Goal: Task Accomplishment & Management: Use online tool/utility

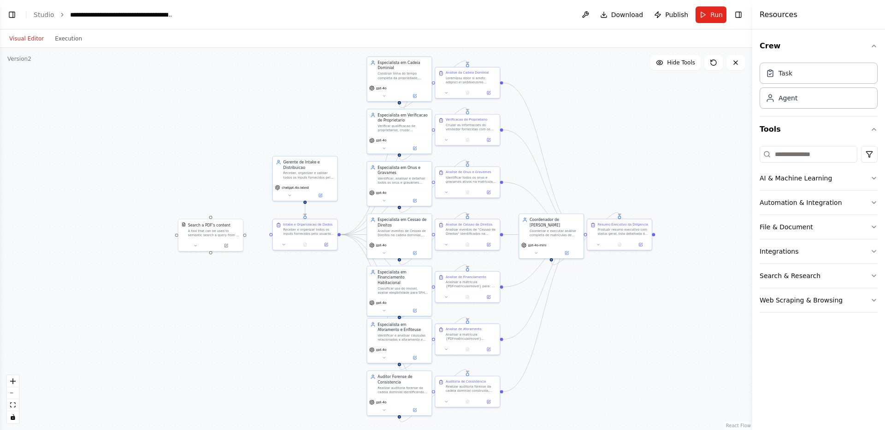
scroll to position [9618, 0]
click at [737, 62] on icon at bounding box center [735, 62] width 7 height 7
click at [745, 13] on header "**********" at bounding box center [376, 14] width 752 height 29
click at [741, 13] on button "Toggle Right Sidebar" at bounding box center [738, 14] width 13 height 13
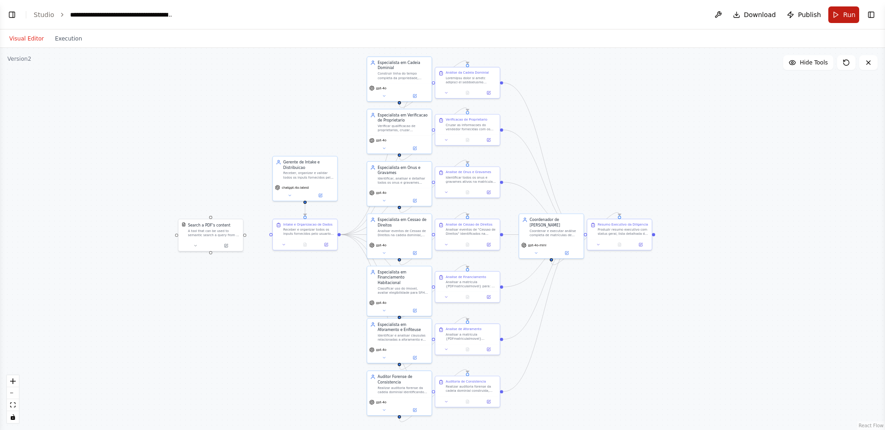
click at [838, 15] on button "Run" at bounding box center [843, 14] width 31 height 17
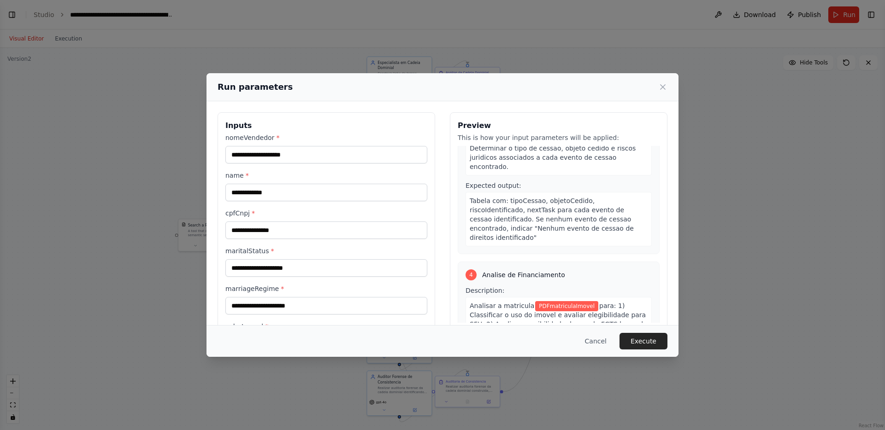
scroll to position [487, 0]
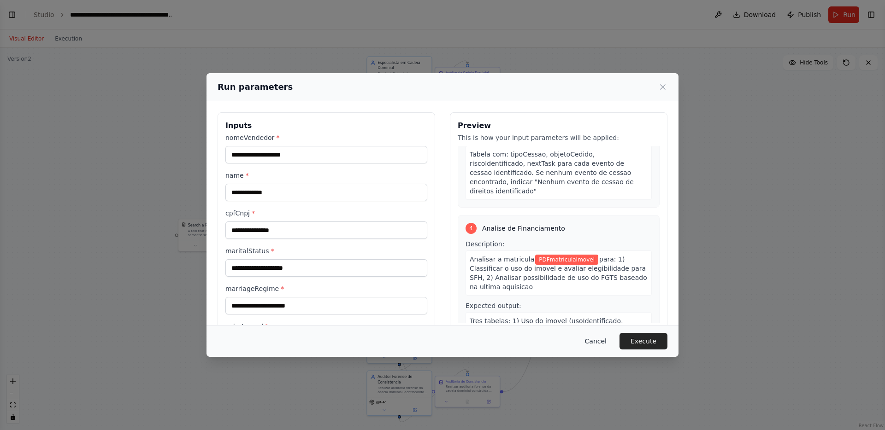
click at [594, 343] on button "Cancel" at bounding box center [596, 341] width 36 height 17
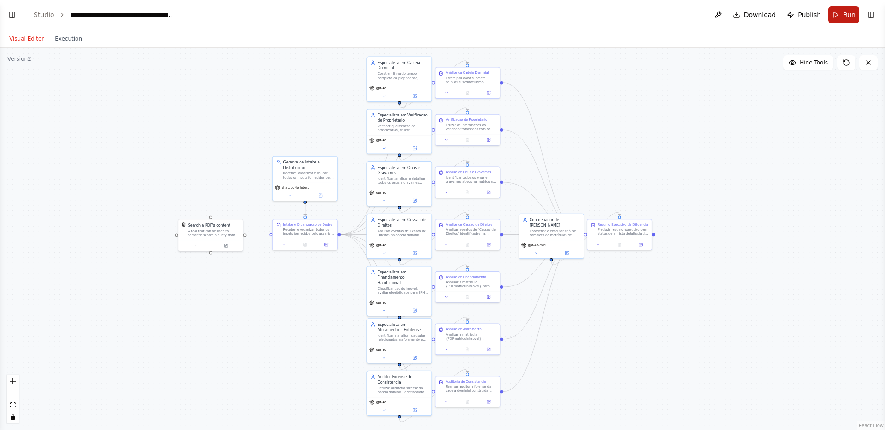
click at [843, 14] on button "Run" at bounding box center [843, 14] width 31 height 17
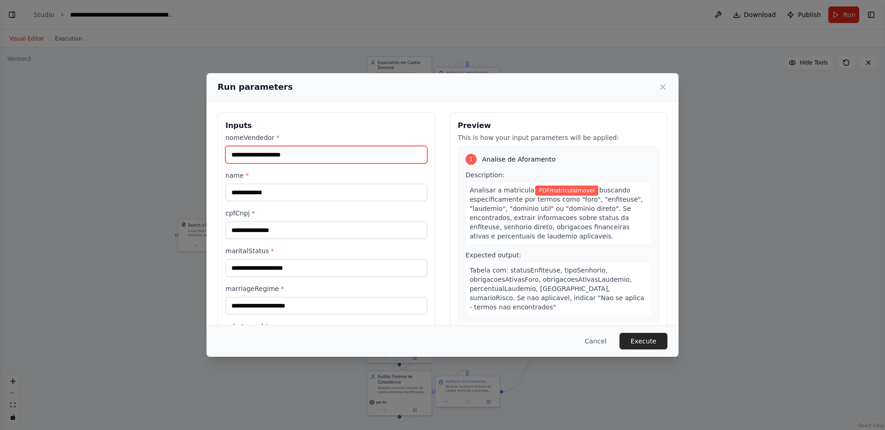
click at [302, 161] on input "nomeVendedor *" at bounding box center [326, 155] width 202 height 18
paste input "**********"
type input "**********"
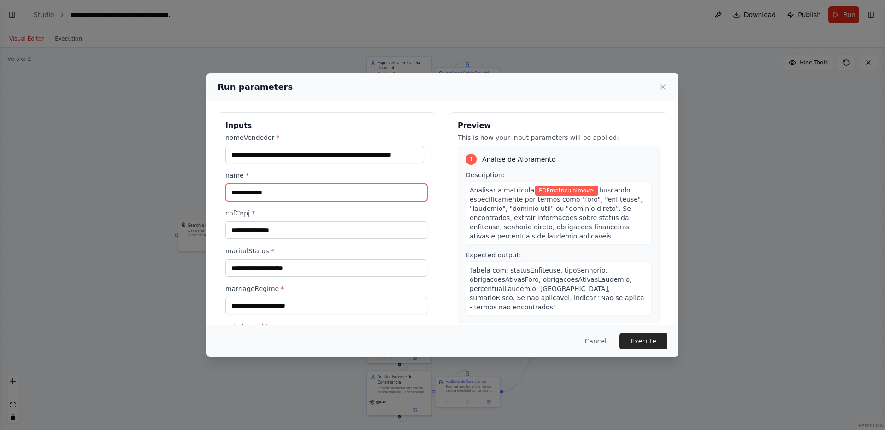
click at [288, 189] on input "name *" at bounding box center [326, 193] width 202 height 18
paste input "**********"
type input "**********"
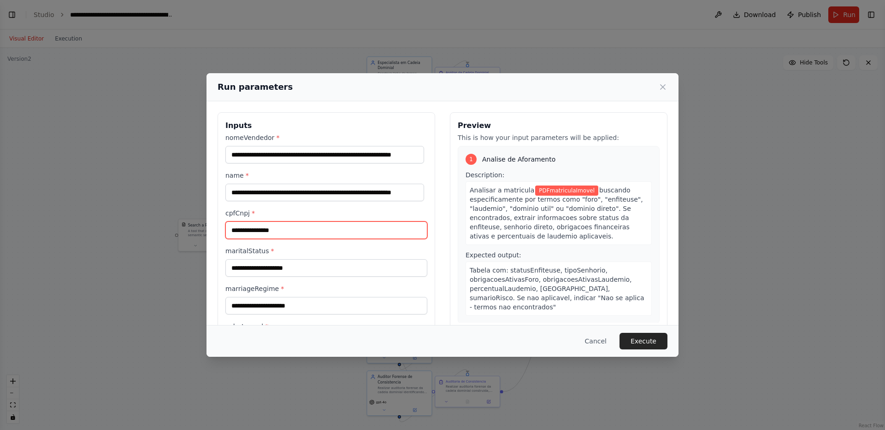
click at [276, 231] on input "cpfCnpj *" at bounding box center [326, 231] width 202 height 18
paste input "**********"
type input "**********"
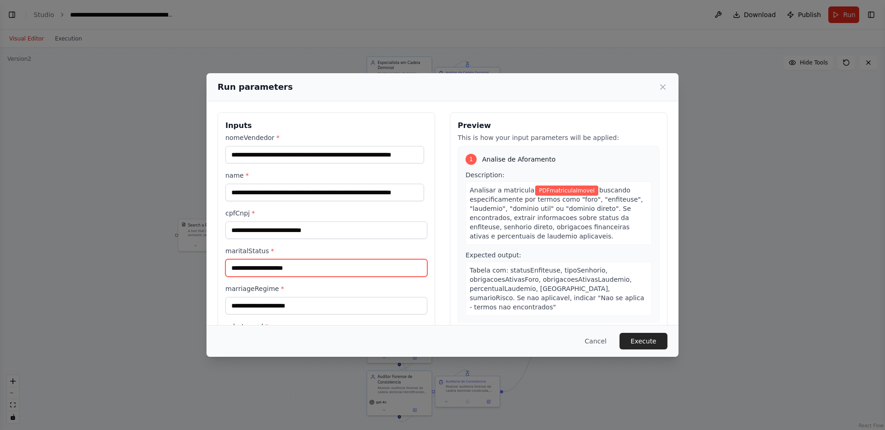
click at [310, 267] on input "maritalStatus *" at bounding box center [326, 268] width 202 height 18
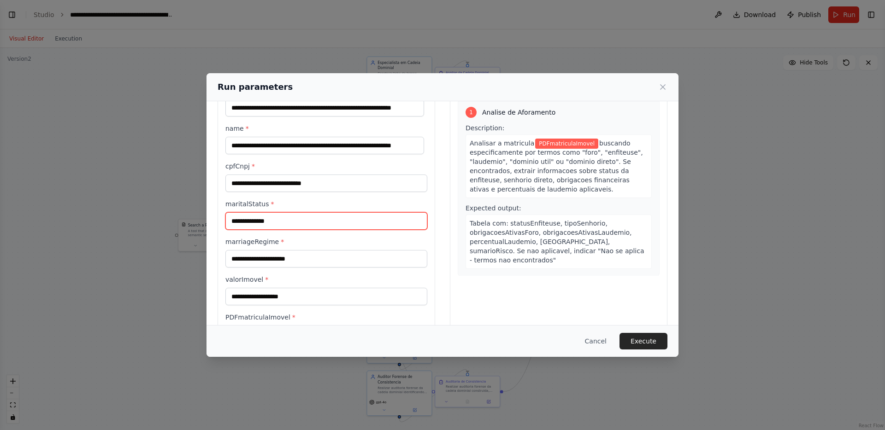
scroll to position [51, 0]
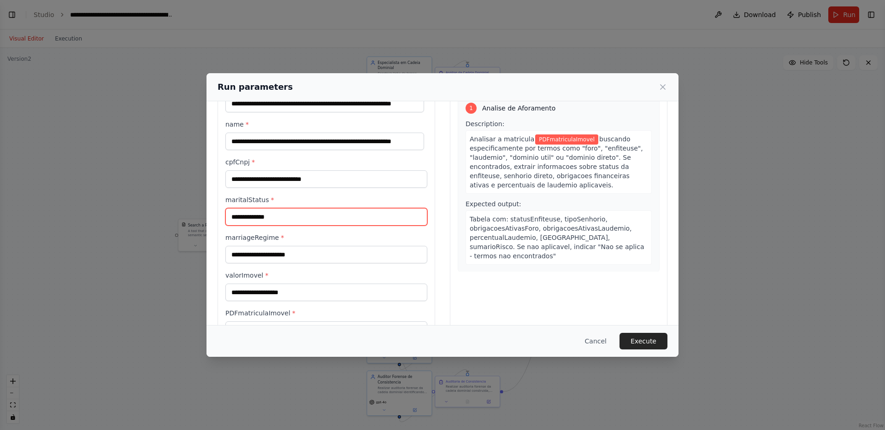
type input "**********"
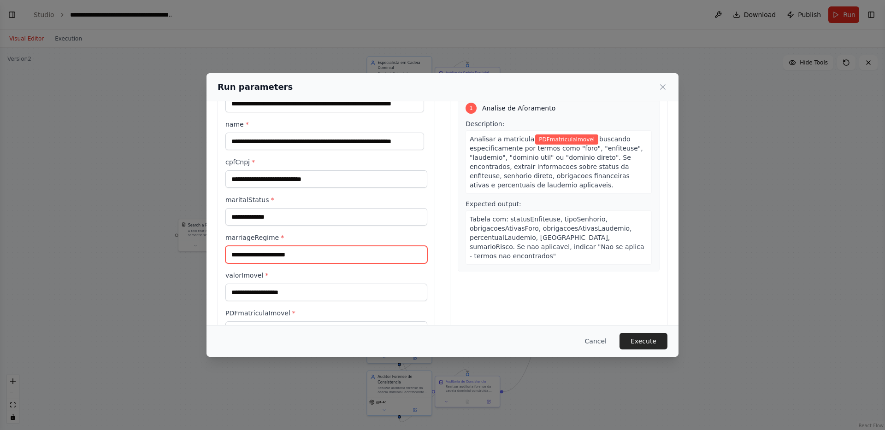
click at [291, 253] on input "marriageRegime *" at bounding box center [326, 255] width 202 height 18
type input "**********"
click at [260, 297] on input "valorImovel *" at bounding box center [326, 293] width 202 height 18
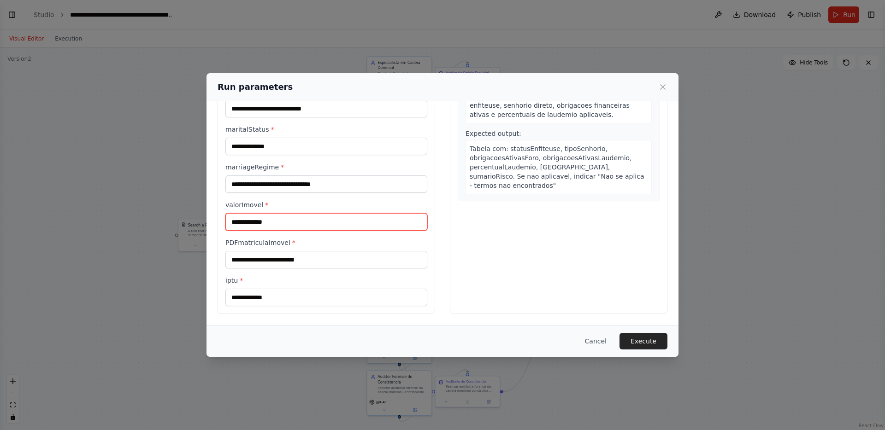
type input "**********"
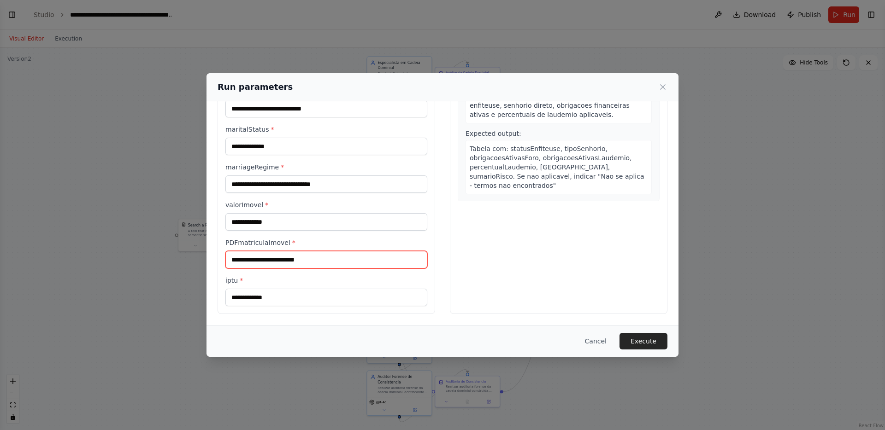
click at [290, 255] on input "PDFmatriculaImovel *" at bounding box center [326, 260] width 202 height 18
paste input "**********"
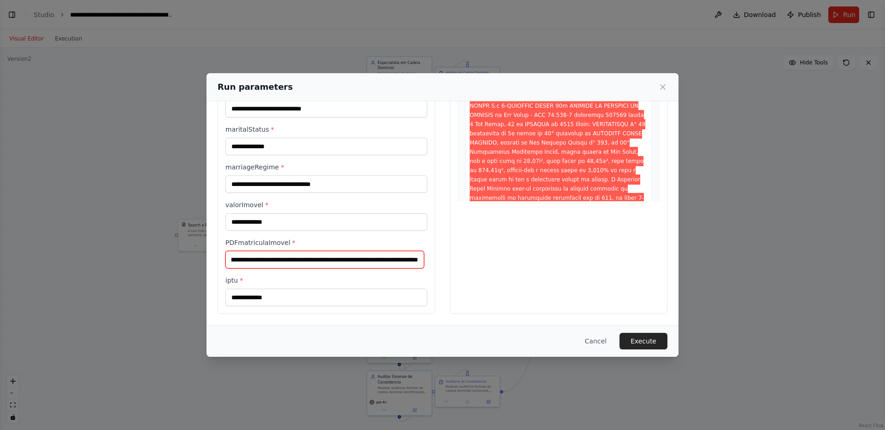
type input "**********"
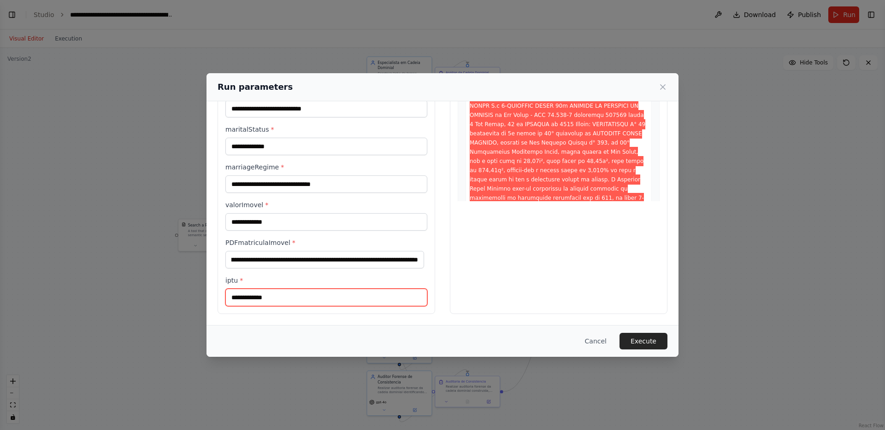
click at [288, 300] on input "iptu *" at bounding box center [326, 298] width 202 height 18
click at [647, 347] on button "Execute" at bounding box center [643, 341] width 48 height 17
click at [352, 301] on input "iptu *" at bounding box center [326, 298] width 202 height 18
paste input "**********"
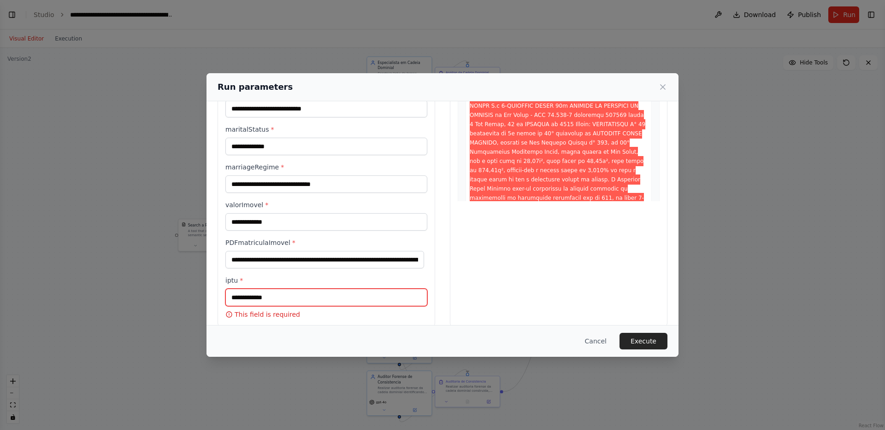
type input "**********"
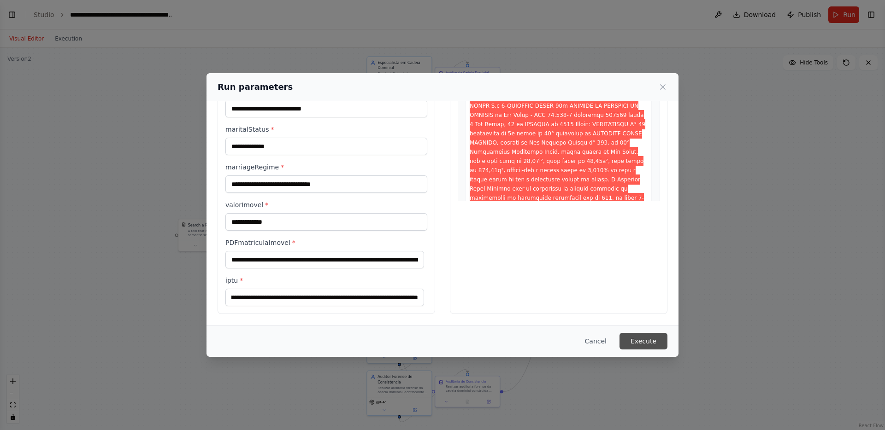
click at [639, 341] on button "Execute" at bounding box center [643, 341] width 48 height 17
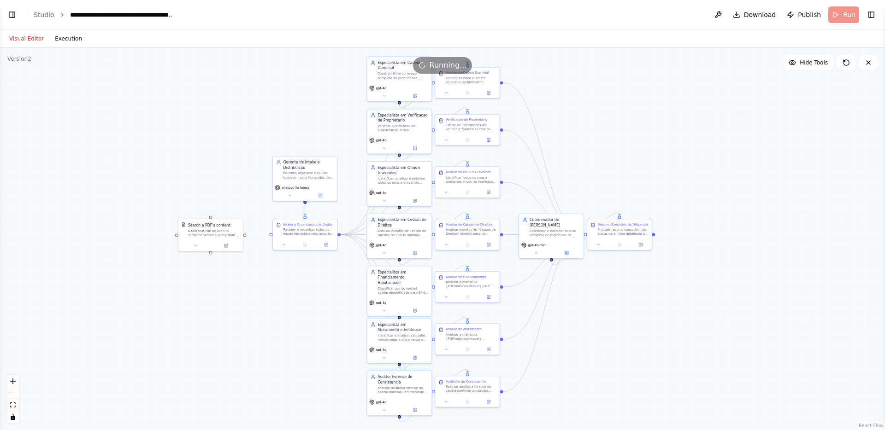
click at [72, 35] on button "Execution" at bounding box center [68, 38] width 38 height 11
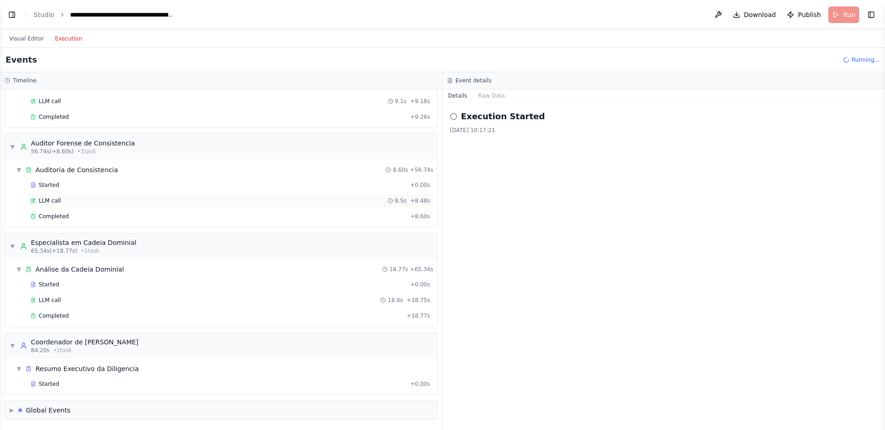
scroll to position [573, 0]
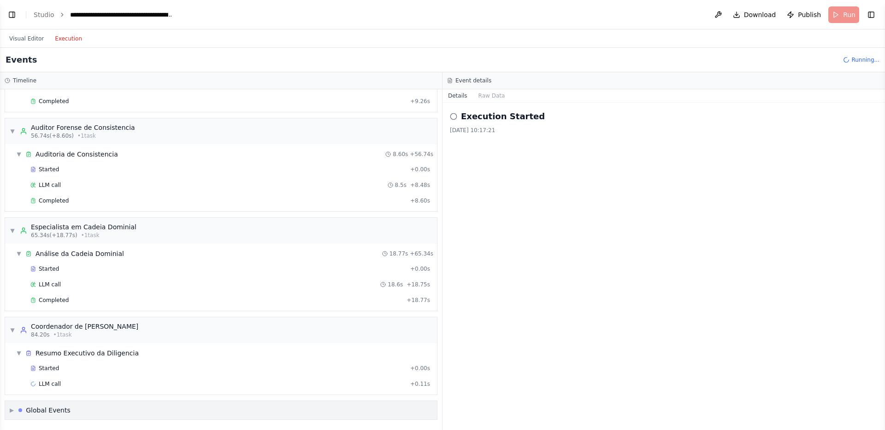
click at [14, 412] on div "▶ Global Events" at bounding box center [40, 410] width 61 height 9
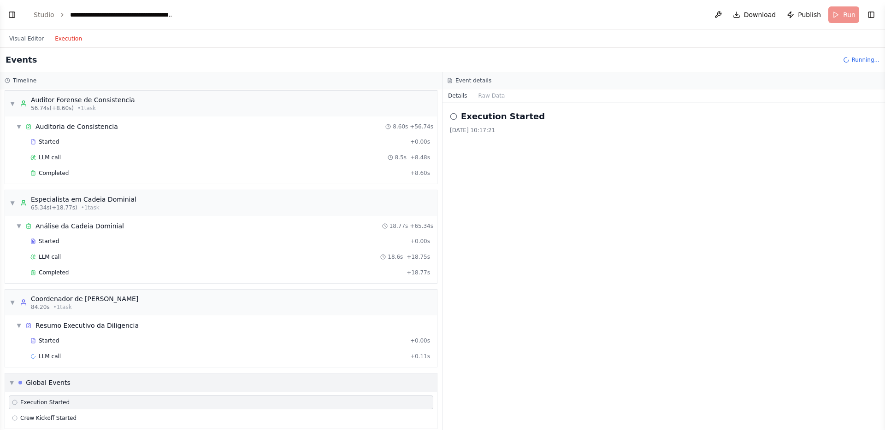
scroll to position [610, 0]
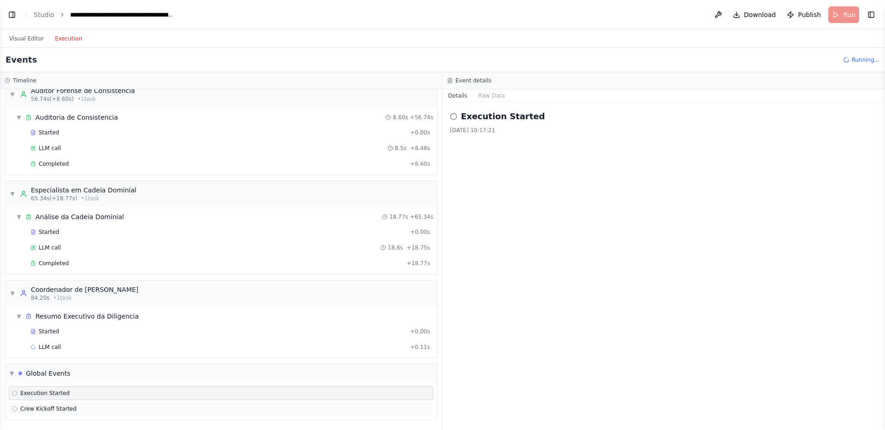
click at [31, 409] on span "Crew Kickoff Started" at bounding box center [48, 409] width 56 height 7
click at [36, 397] on span "Execution Started" at bounding box center [44, 393] width 49 height 7
click at [115, 292] on div "Coordenador de Analise Imobiliaria" at bounding box center [84, 289] width 107 height 9
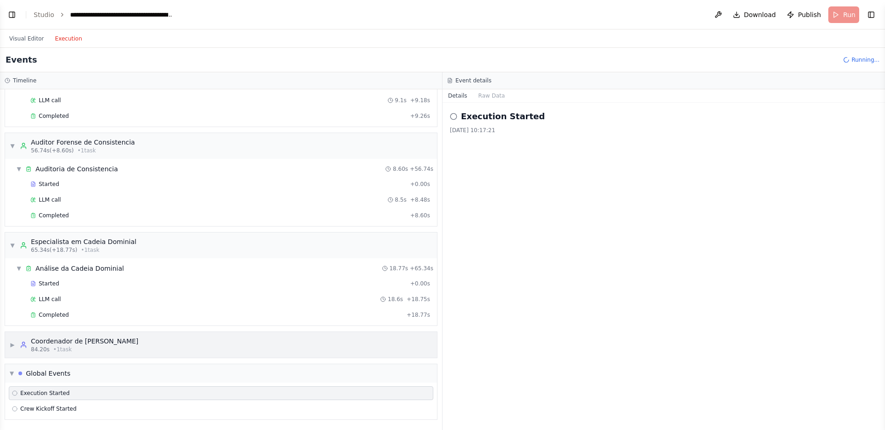
click at [121, 353] on div "84.20s • 1 task" at bounding box center [84, 349] width 107 height 7
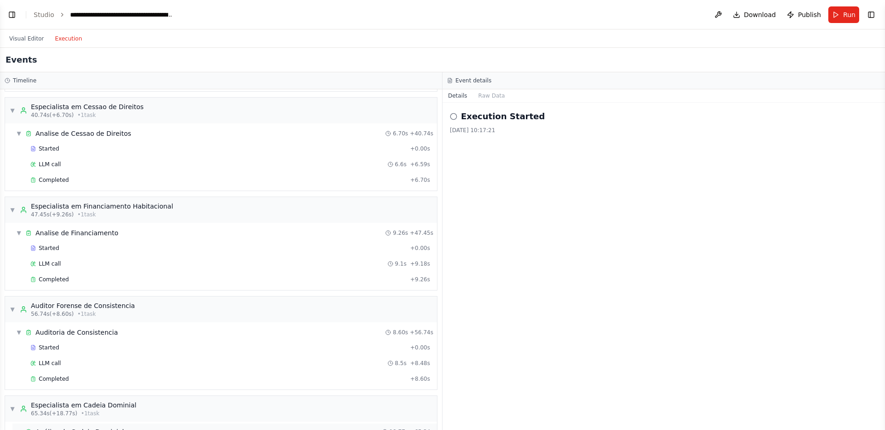
scroll to position [657, 0]
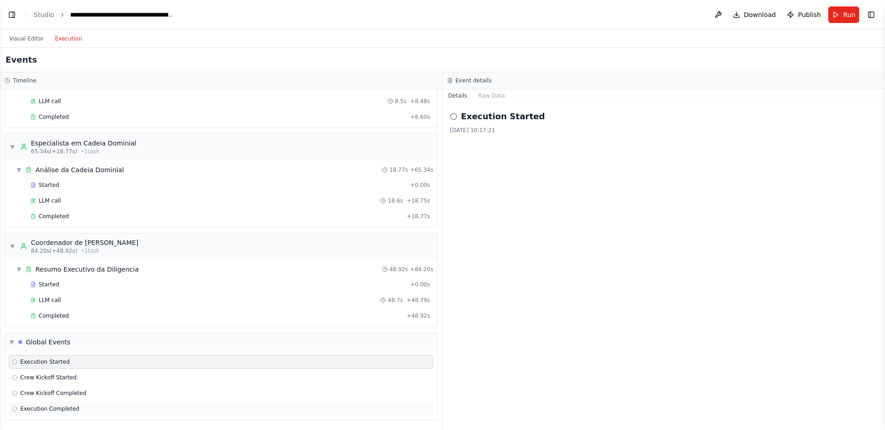
click at [82, 409] on div "Execution Completed" at bounding box center [221, 409] width 418 height 7
click at [490, 91] on button "Raw Data" at bounding box center [492, 95] width 38 height 13
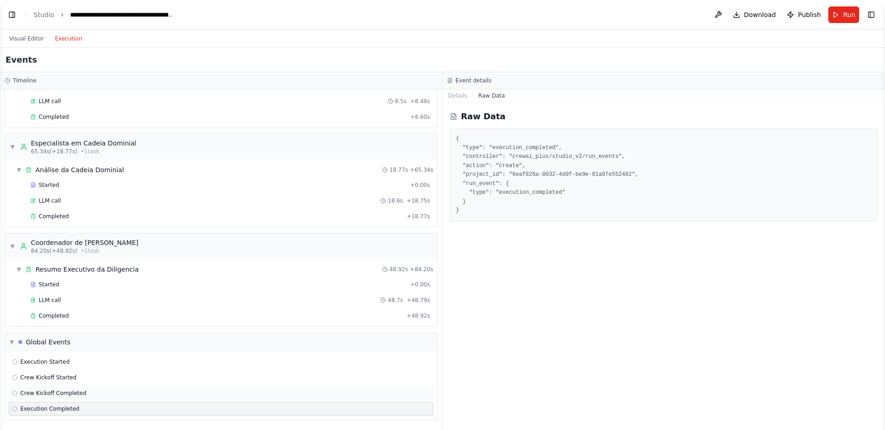
click at [206, 397] on div "Crew Kickoff Completed" at bounding box center [221, 393] width 418 height 7
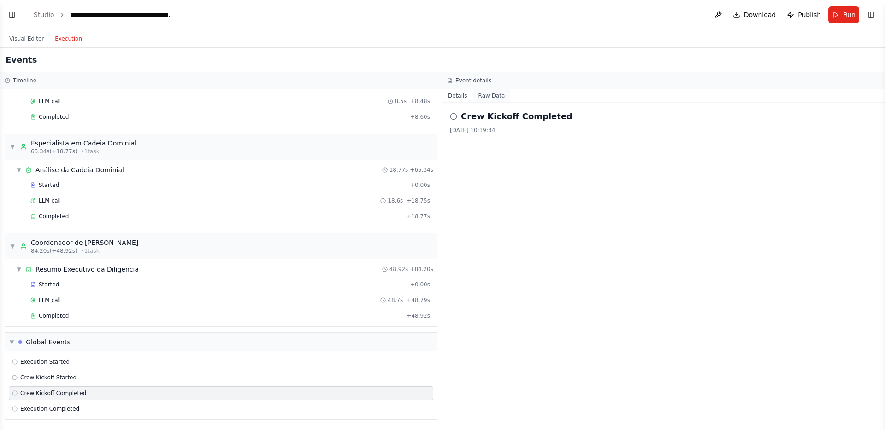
click at [477, 100] on button "Raw Data" at bounding box center [492, 95] width 38 height 13
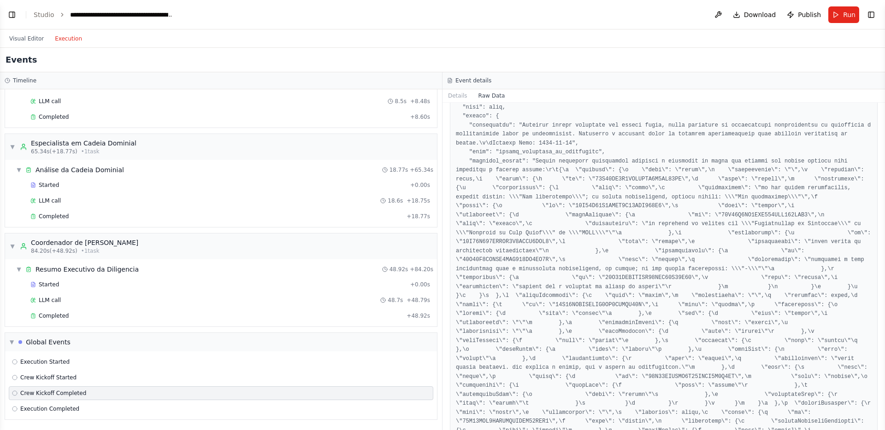
scroll to position [94, 0]
click at [37, 39] on button "Visual Editor" at bounding box center [27, 38] width 46 height 11
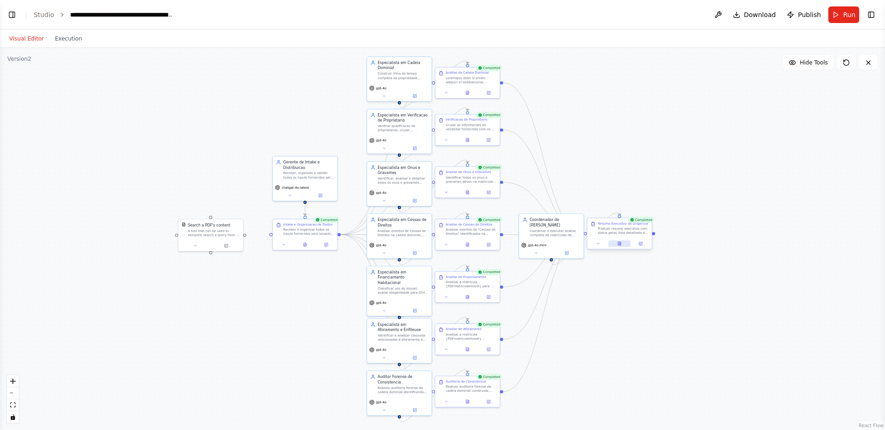
click at [619, 243] on icon at bounding box center [619, 244] width 3 height 4
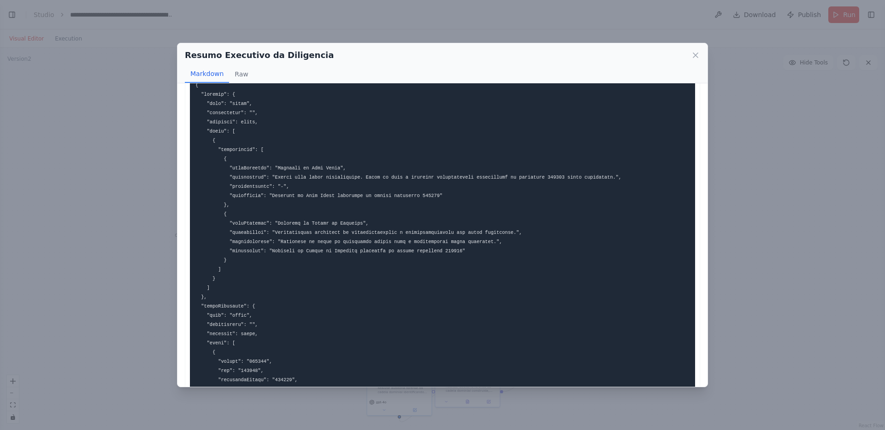
scroll to position [19, 0]
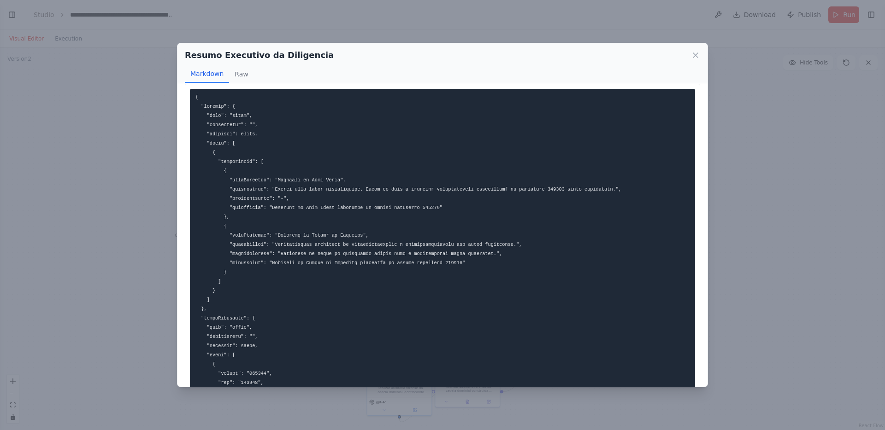
scroll to position [0, 0]
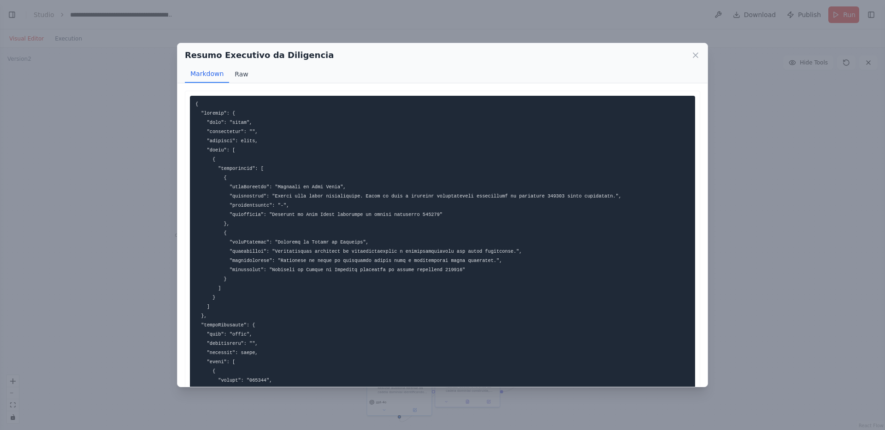
click at [236, 74] on button "Raw" at bounding box center [241, 74] width 24 height 18
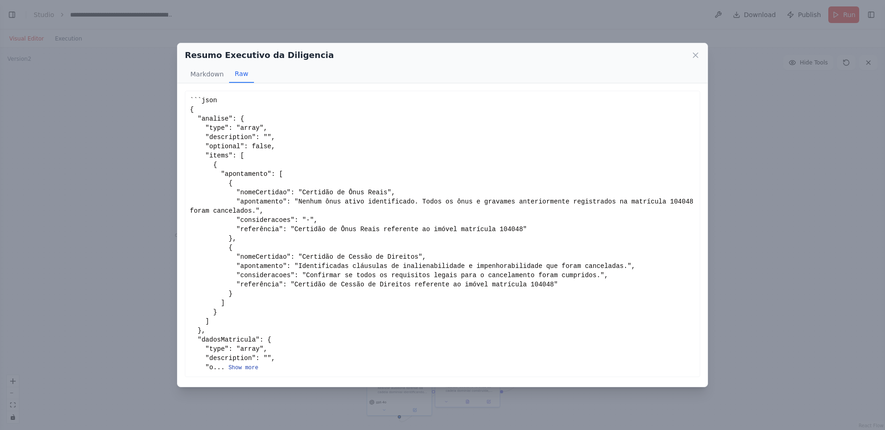
click at [246, 368] on button "Show more" at bounding box center [244, 368] width 30 height 7
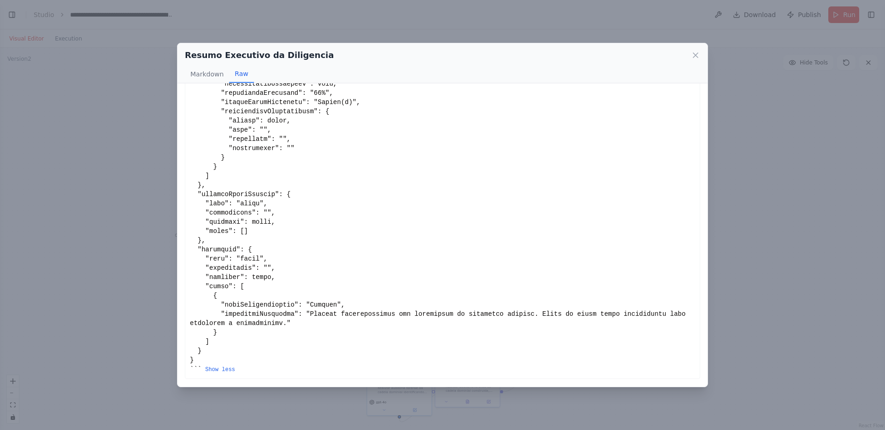
scroll to position [2348, 0]
click at [216, 77] on button "Markdown" at bounding box center [207, 74] width 44 height 18
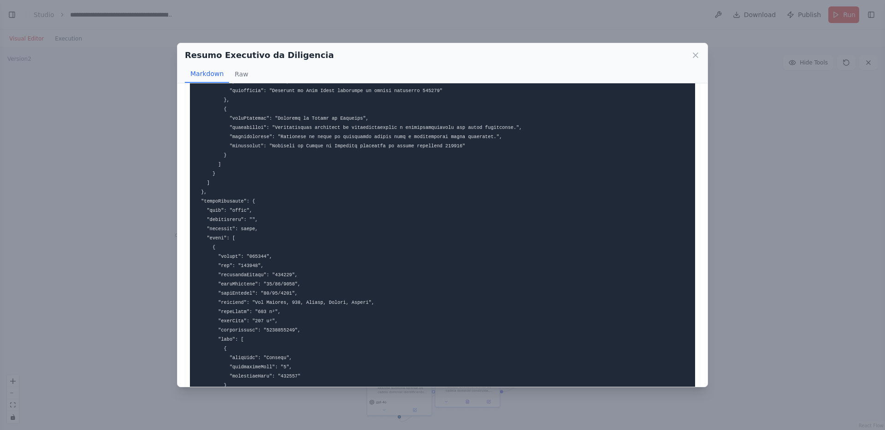
scroll to position [0, 0]
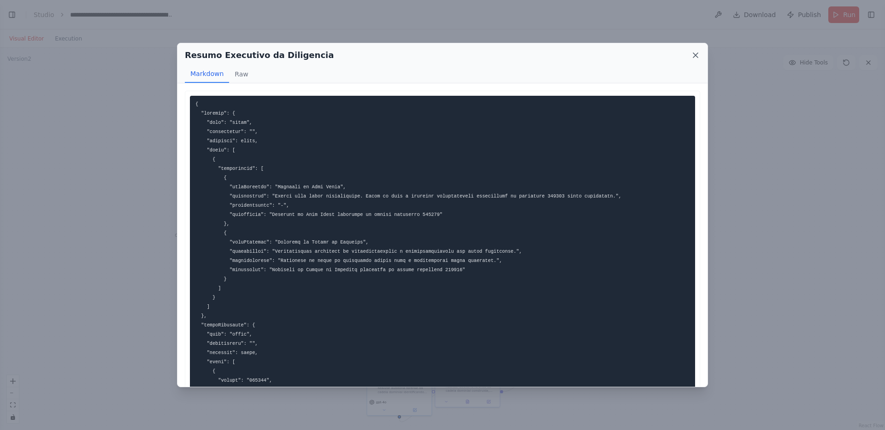
click at [696, 56] on icon at bounding box center [695, 55] width 5 height 5
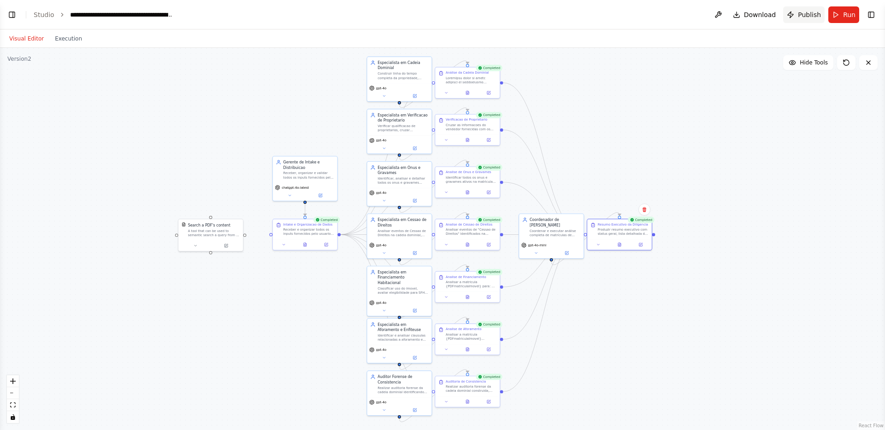
click at [802, 15] on span "Publish" at bounding box center [809, 14] width 23 height 9
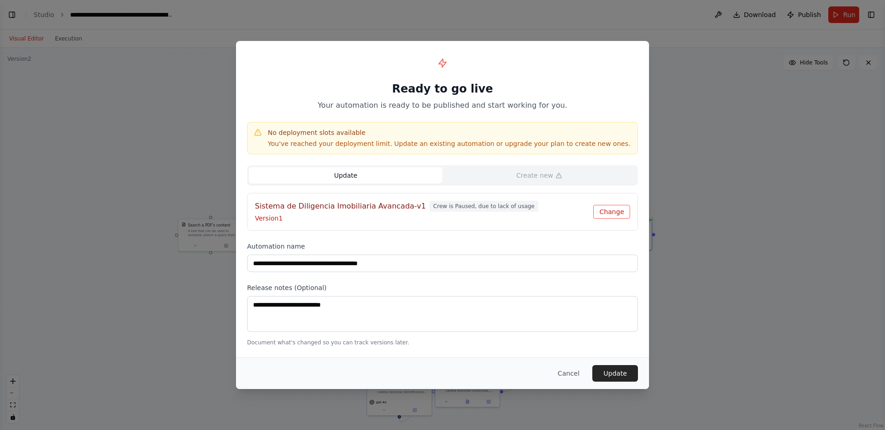
click at [601, 212] on button "Change" at bounding box center [611, 212] width 37 height 14
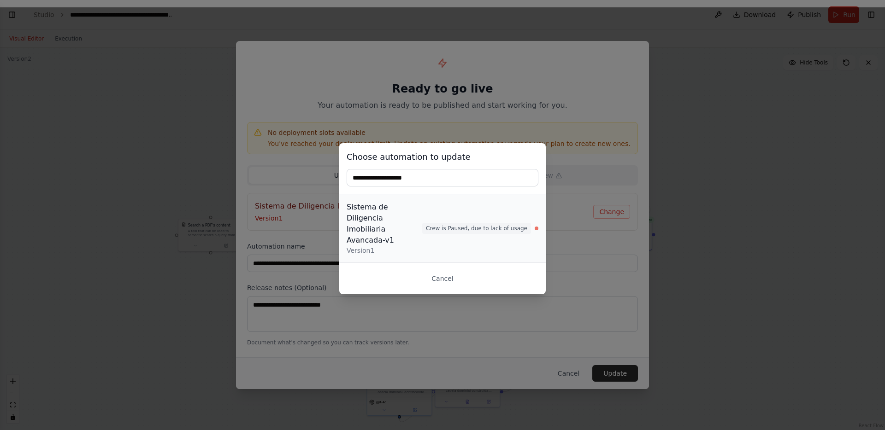
click at [519, 228] on span "Crew is Paused, due to lack of usage" at bounding box center [476, 228] width 109 height 11
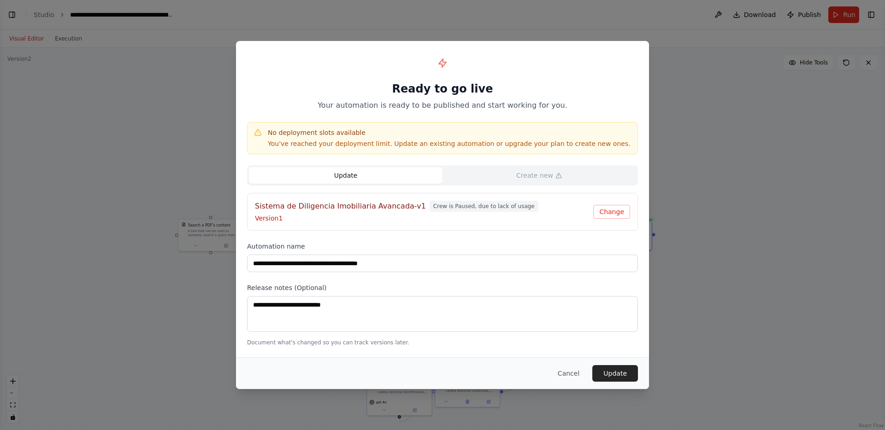
click at [271, 223] on p "Version 1" at bounding box center [424, 218] width 338 height 9
click at [571, 371] on button "Cancel" at bounding box center [568, 373] width 36 height 17
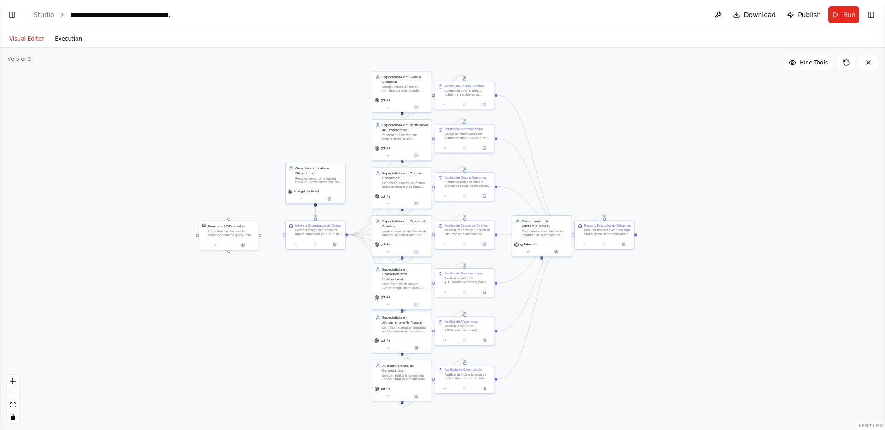
click at [83, 40] on button "Execution" at bounding box center [68, 38] width 38 height 11
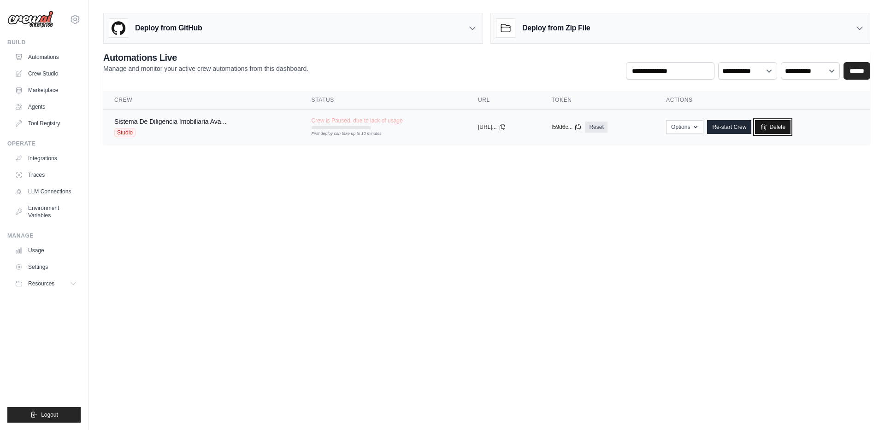
click at [781, 127] on link "Delete" at bounding box center [772, 127] width 35 height 14
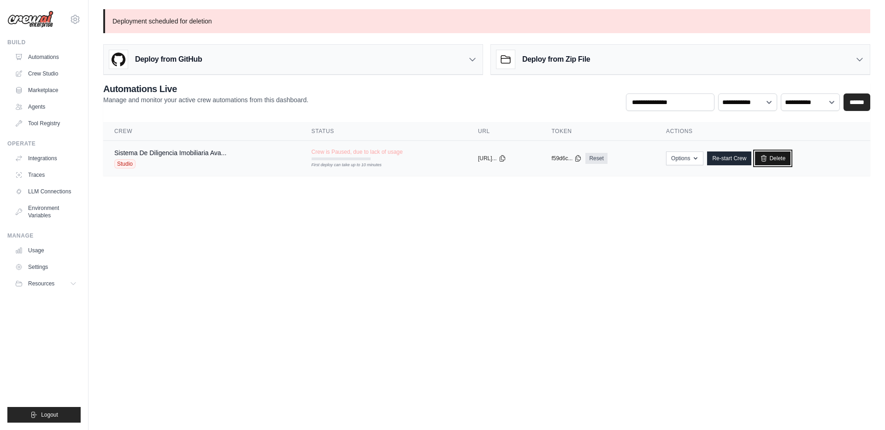
click at [777, 156] on link "Delete" at bounding box center [772, 159] width 35 height 14
click at [47, 55] on link "Automations" at bounding box center [46, 57] width 70 height 15
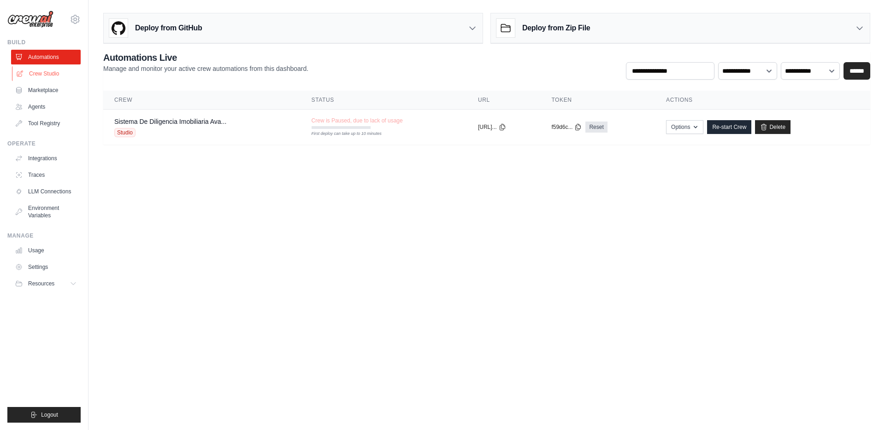
click at [46, 75] on link "Crew Studio" at bounding box center [47, 73] width 70 height 15
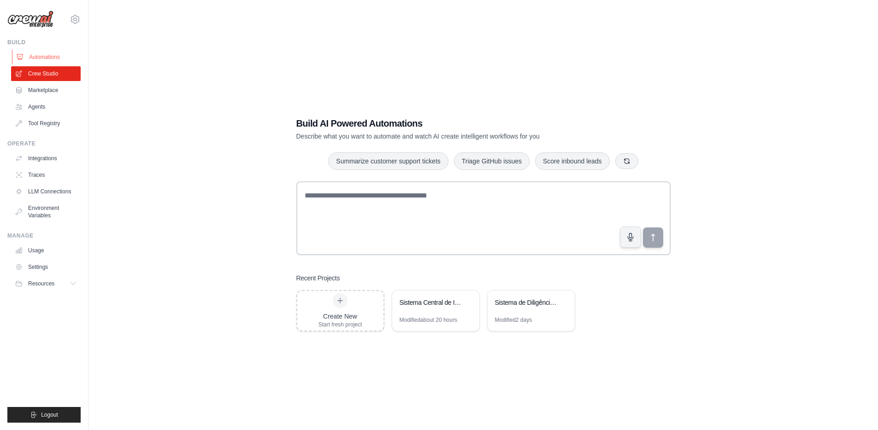
click at [47, 56] on link "Automations" at bounding box center [47, 57] width 70 height 15
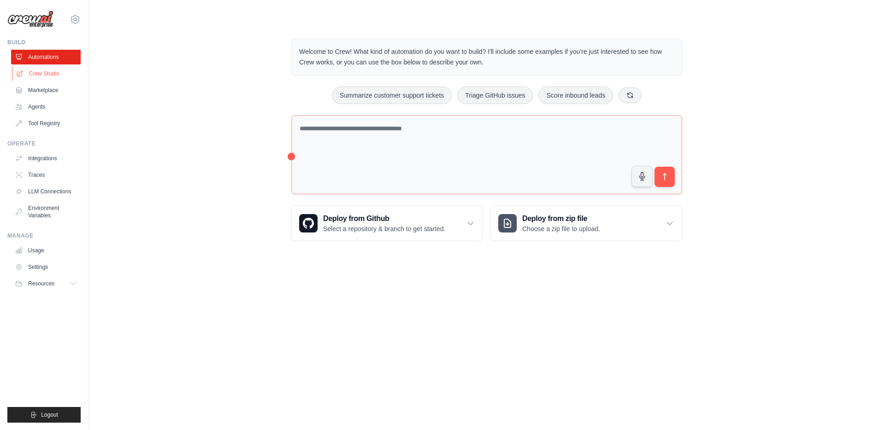
click at [49, 77] on link "Crew Studio" at bounding box center [47, 73] width 70 height 15
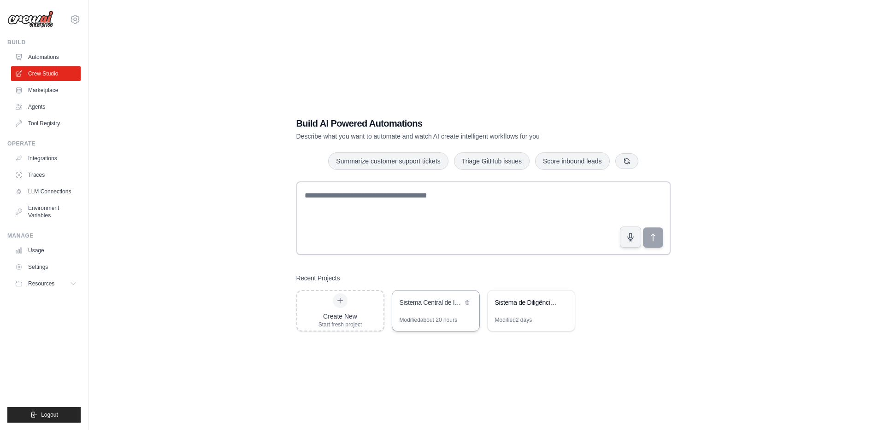
click at [439, 311] on div "Sistema Central de Intake e Due Diligence Documental" at bounding box center [435, 304] width 87 height 26
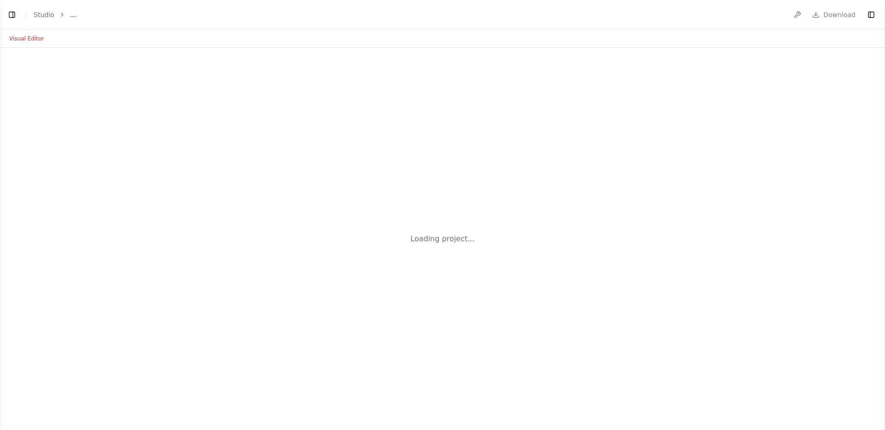
select select "****"
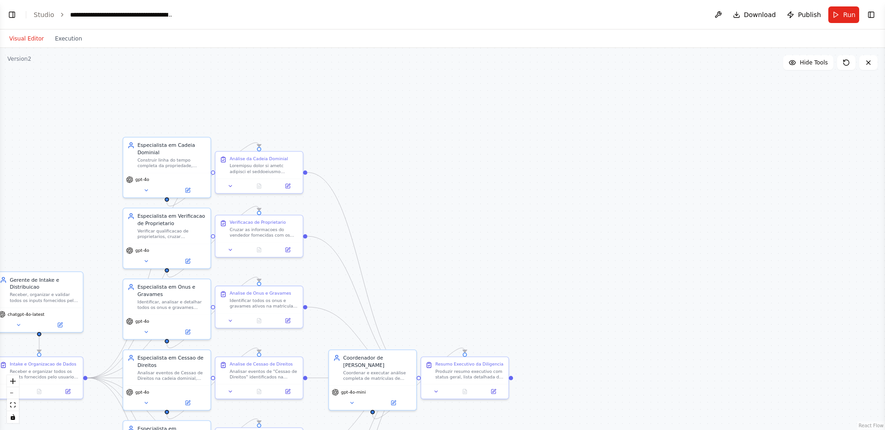
scroll to position [8846, 0]
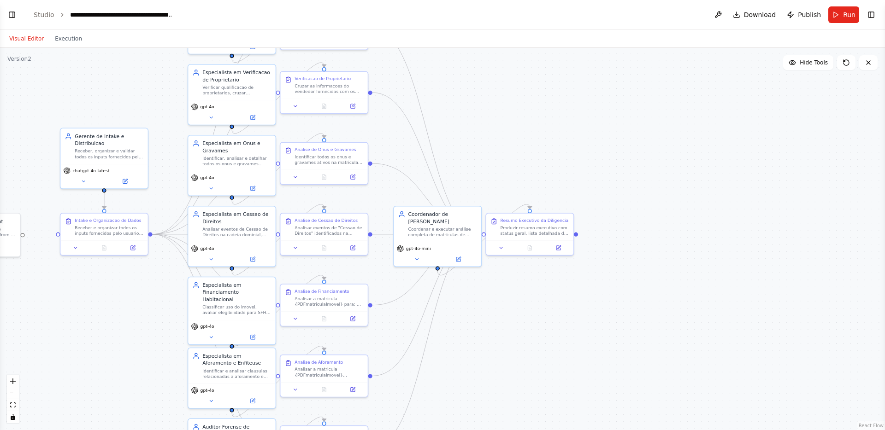
drag, startPoint x: 455, startPoint y: 291, endPoint x: 528, endPoint y: 137, distance: 169.9
click at [528, 137] on div ".deletable-edge-delete-btn { width: 20px; height: 20px; border: 0px solid #ffff…" at bounding box center [442, 239] width 885 height 383
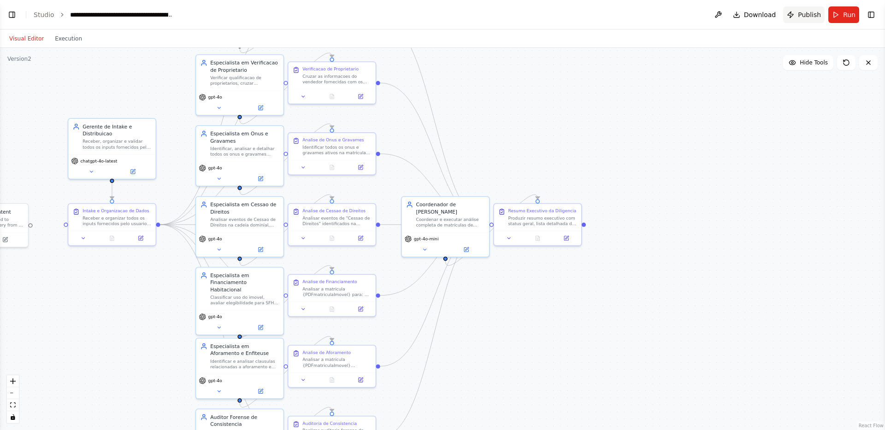
click at [807, 18] on span "Publish" at bounding box center [809, 14] width 23 height 9
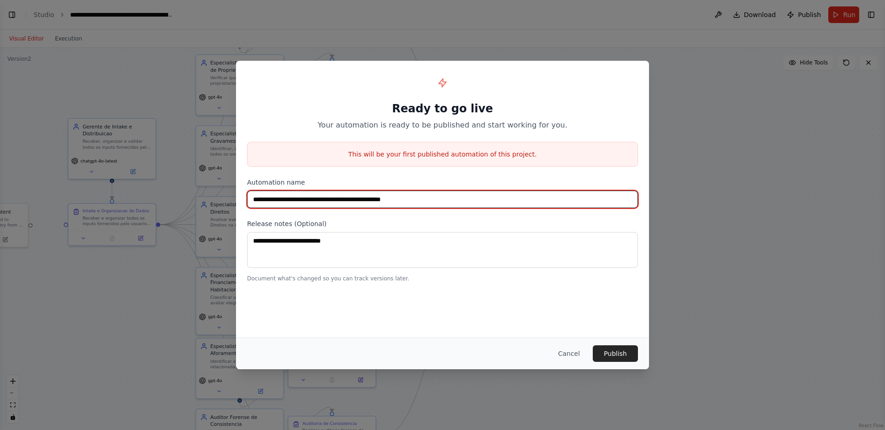
click at [449, 206] on input "**********" at bounding box center [442, 200] width 391 height 18
type input "*"
type input "**********"
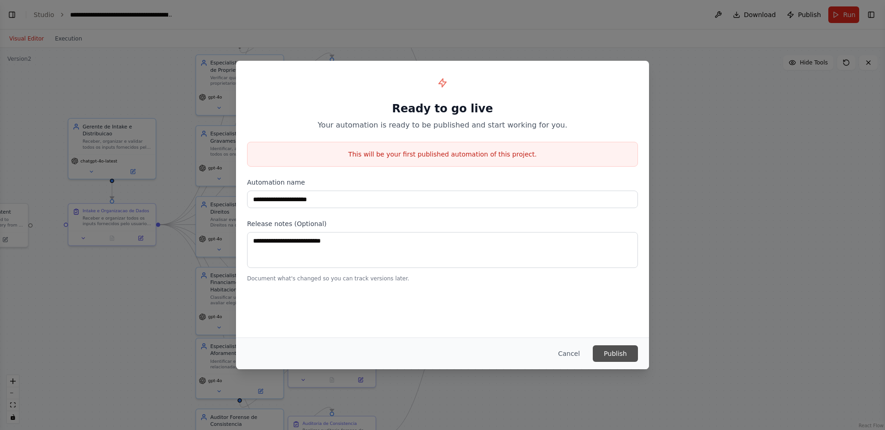
click at [619, 359] on button "Publish" at bounding box center [615, 354] width 45 height 17
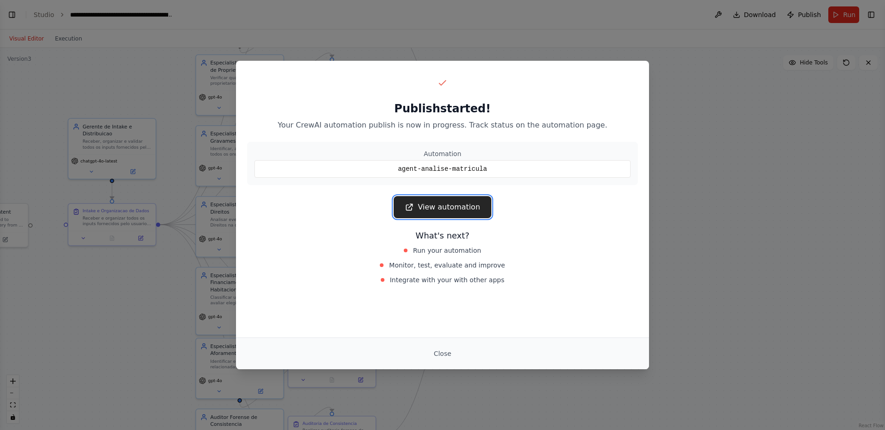
click at [437, 204] on link "View automation" at bounding box center [442, 207] width 97 height 22
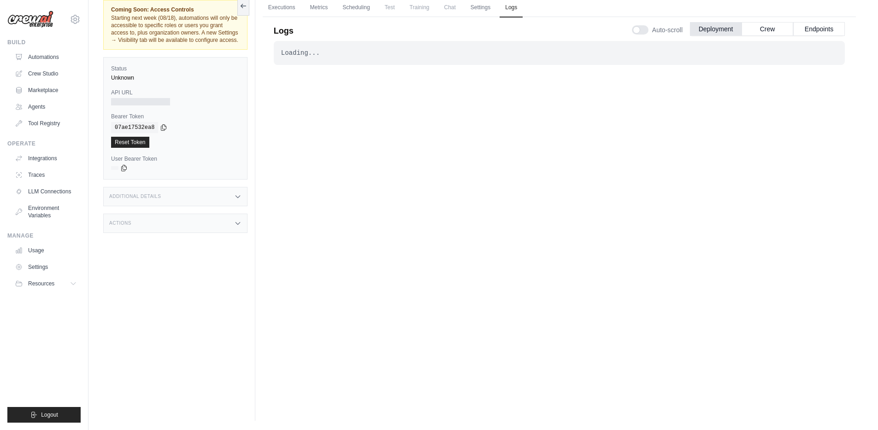
click at [215, 221] on div "Actions" at bounding box center [175, 223] width 144 height 19
click at [219, 203] on div "Additional Details" at bounding box center [175, 196] width 144 height 19
click at [223, 197] on div "Additional Details" at bounding box center [175, 196] width 144 height 19
click at [583, 82] on div "Loading... . . ." at bounding box center [559, 207] width 571 height 333
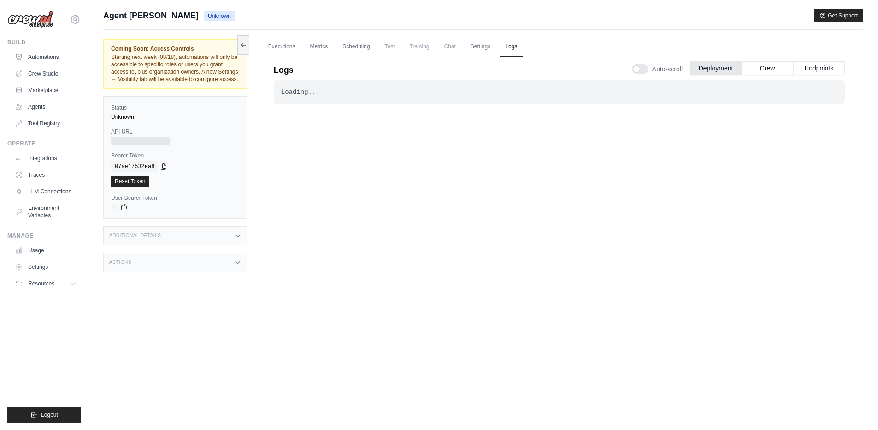
click at [462, 223] on div "Loading... . . ." at bounding box center [559, 246] width 571 height 333
click at [307, 41] on link "Metrics" at bounding box center [319, 46] width 29 height 19
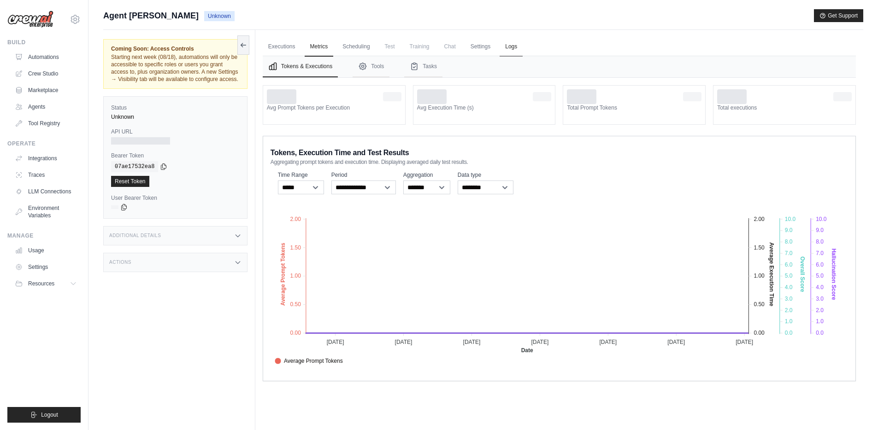
click at [512, 44] on link "Logs" at bounding box center [511, 46] width 23 height 19
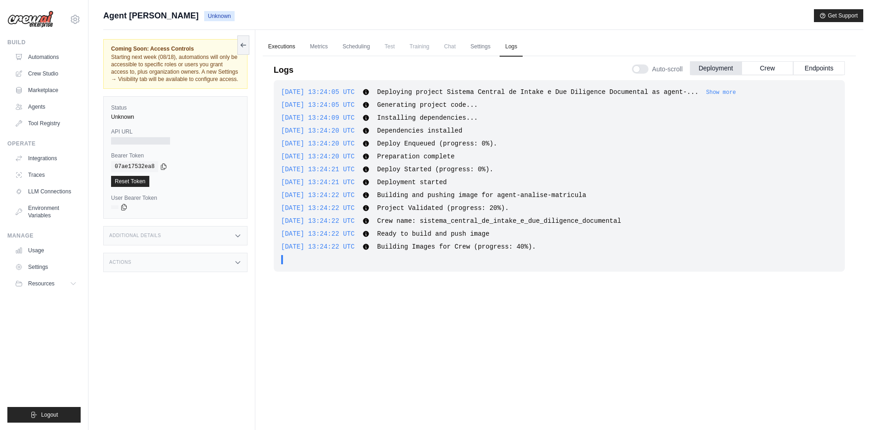
click at [283, 43] on link "Executions" at bounding box center [282, 46] width 38 height 19
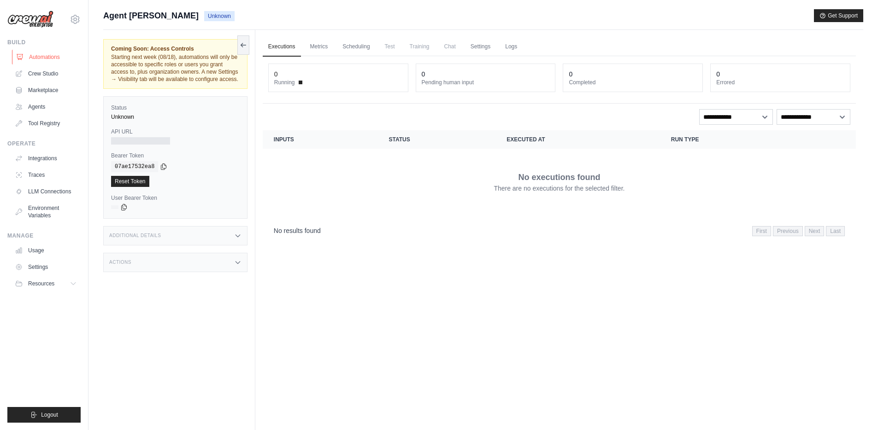
click at [48, 59] on link "Automations" at bounding box center [47, 57] width 70 height 15
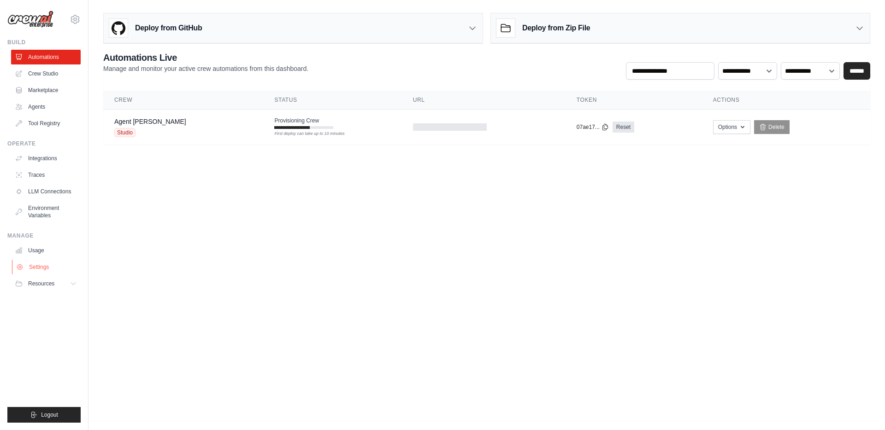
click at [47, 260] on link "Settings" at bounding box center [47, 267] width 70 height 15
click at [44, 253] on link "Usage" at bounding box center [47, 250] width 70 height 15
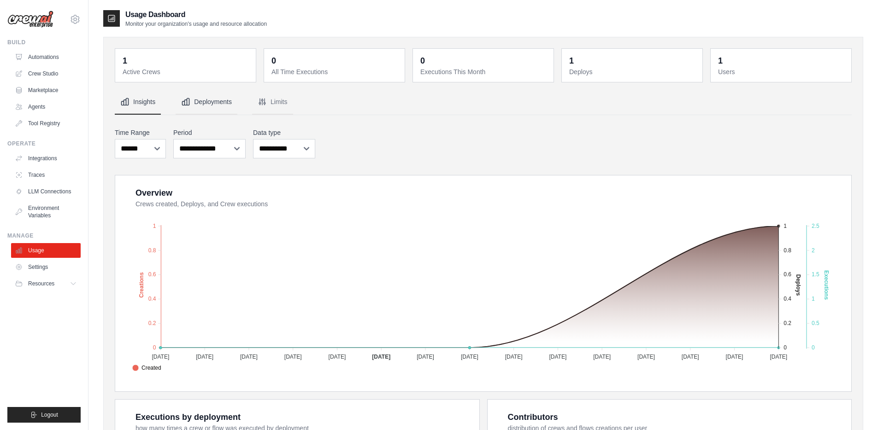
click at [207, 103] on button "Deployments" at bounding box center [207, 102] width 62 height 25
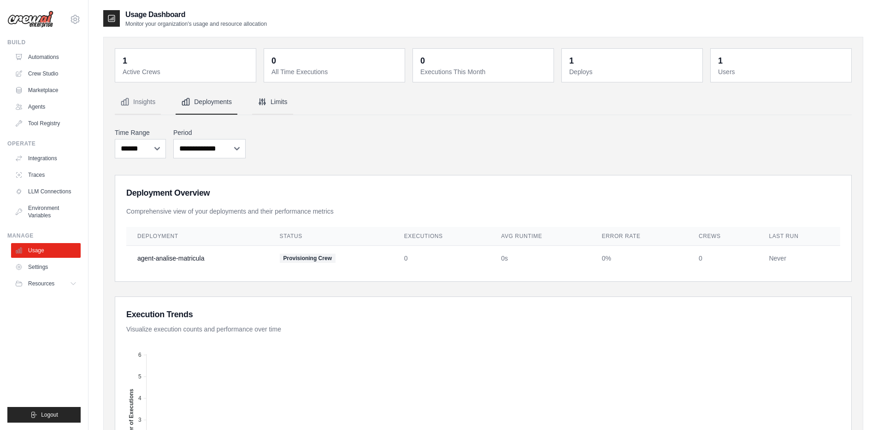
click at [253, 105] on button "Limits" at bounding box center [272, 102] width 41 height 25
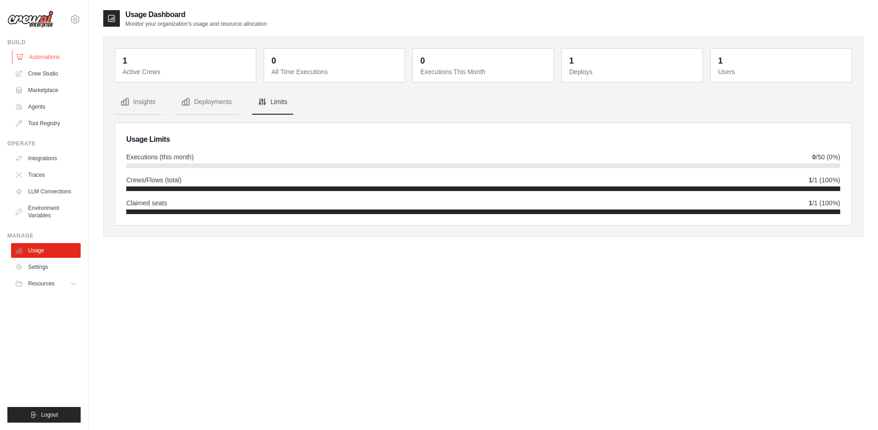
click at [36, 55] on link "Automations" at bounding box center [47, 57] width 70 height 15
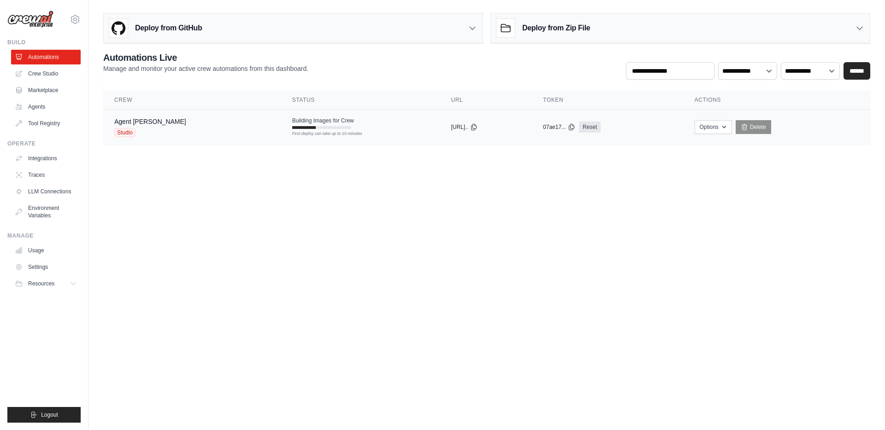
click at [359, 128] on td "Building Images for Crew First deploy can take up to 10 minutes" at bounding box center [360, 123] width 159 height 27
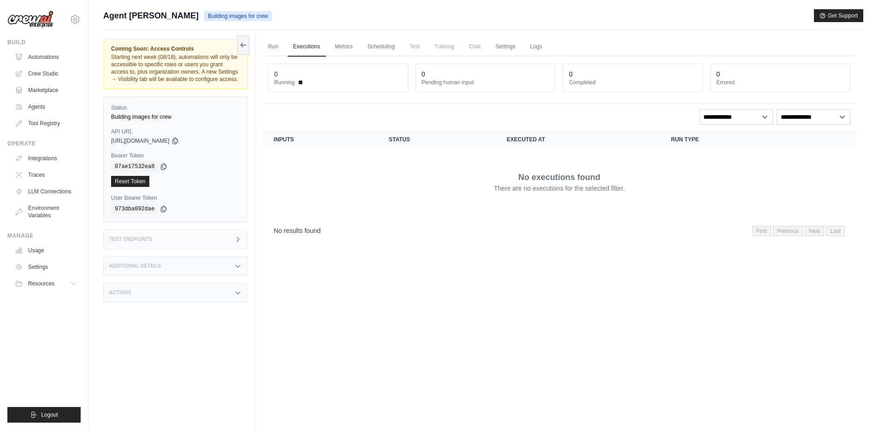
click at [233, 244] on div "Test Endpoints" at bounding box center [175, 239] width 144 height 19
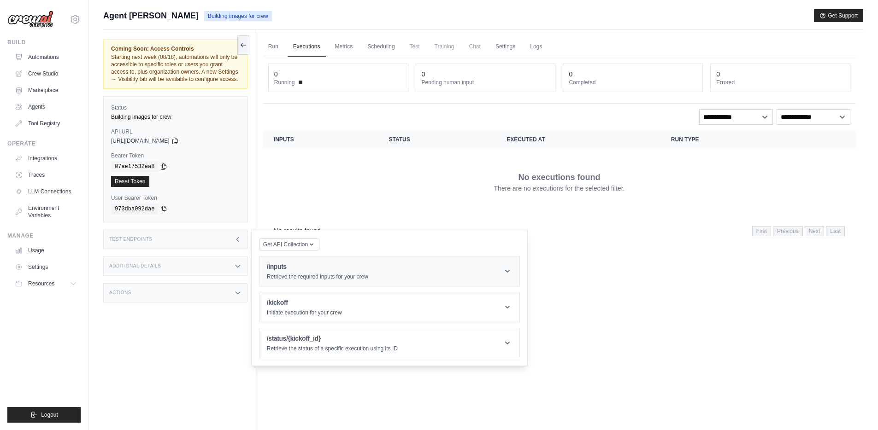
click at [395, 275] on header "/inputs Retrieve the required inputs for your crew" at bounding box center [389, 271] width 260 height 29
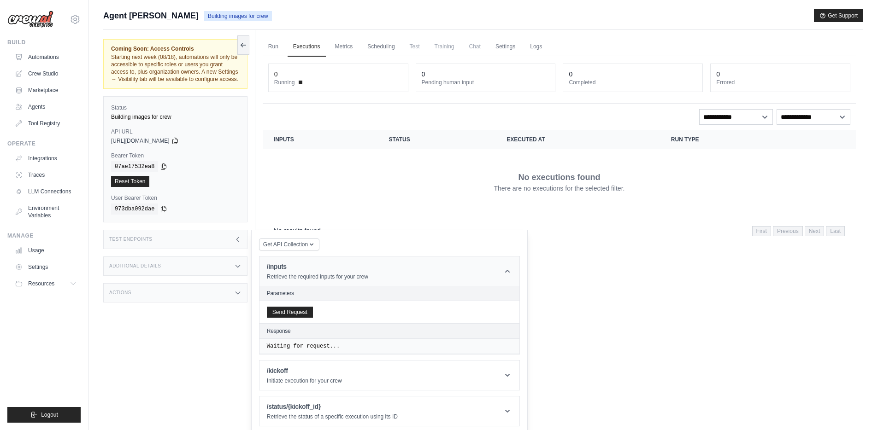
scroll to position [39, 0]
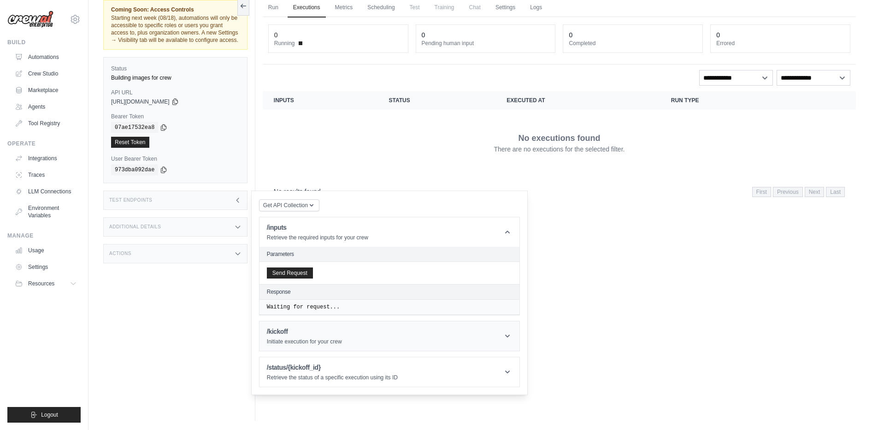
click at [405, 329] on header "/kickoff Initiate execution for your crew" at bounding box center [389, 336] width 260 height 29
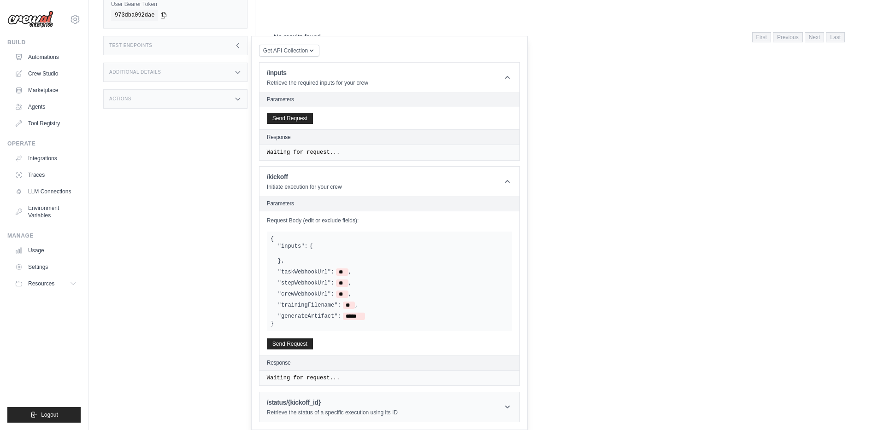
click at [379, 399] on h1 "/status/{kickoff_id}" at bounding box center [332, 402] width 131 height 9
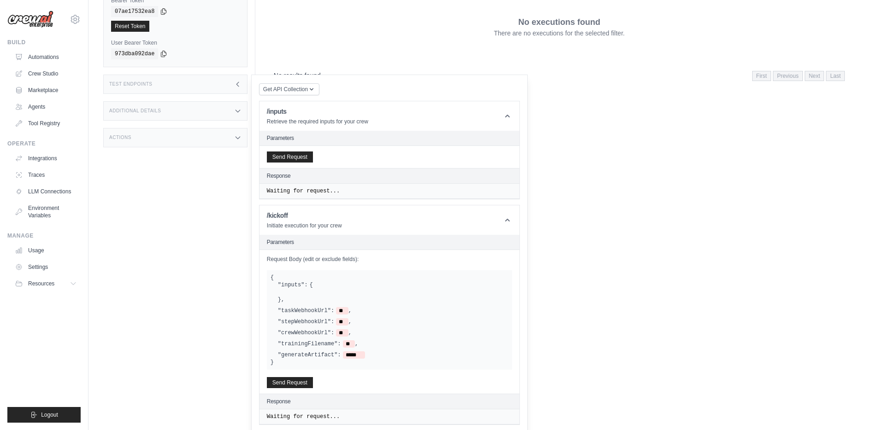
scroll to position [154, 0]
click at [312, 93] on icon "button" at bounding box center [311, 90] width 7 height 7
click at [311, 112] on div "Postman API Collection" at bounding box center [310, 115] width 88 height 15
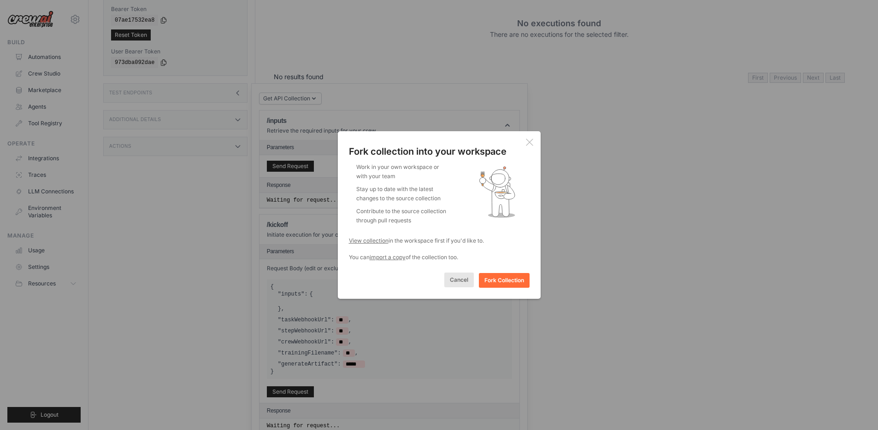
click at [465, 281] on button "Cancel" at bounding box center [458, 280] width 29 height 15
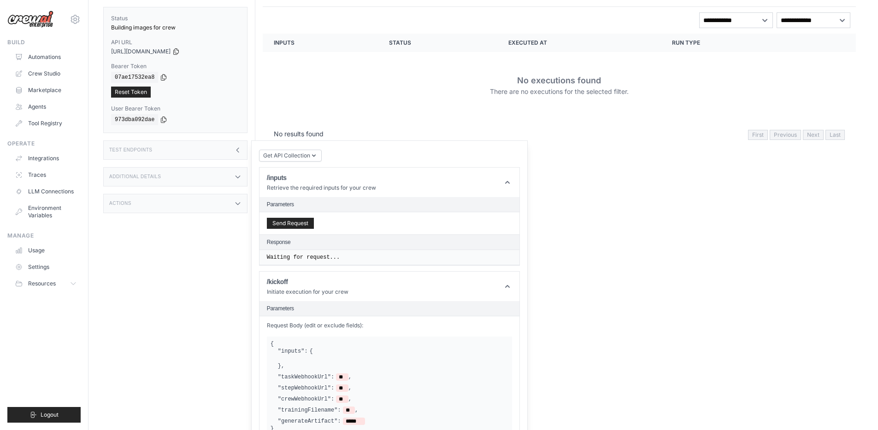
scroll to position [92, 0]
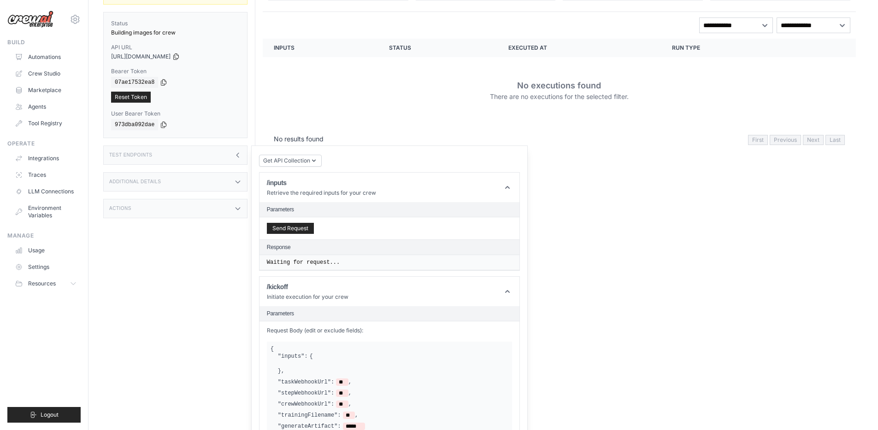
click at [205, 172] on div "Additional Details" at bounding box center [175, 181] width 144 height 19
click at [192, 253] on div "Actions" at bounding box center [175, 262] width 144 height 19
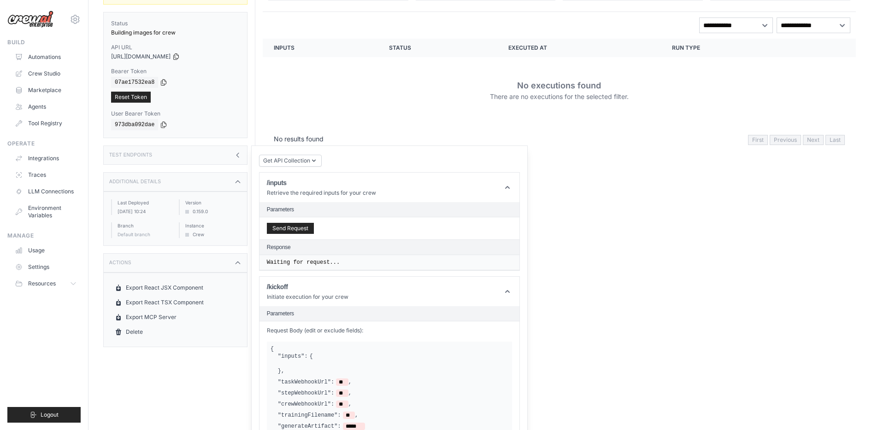
click at [192, 253] on div "Actions" at bounding box center [175, 262] width 144 height 19
click at [304, 223] on button "Send Request" at bounding box center [290, 228] width 47 height 11
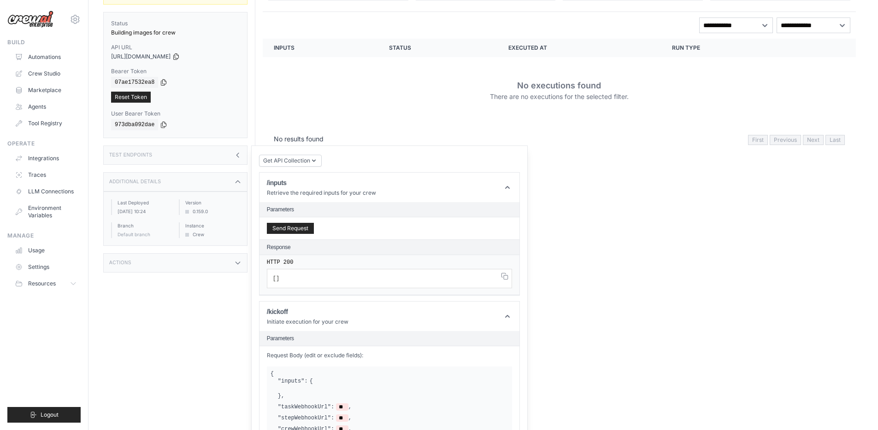
click at [339, 272] on pre "[ ]" at bounding box center [389, 278] width 245 height 19
click at [275, 276] on span "[" at bounding box center [274, 279] width 3 height 6
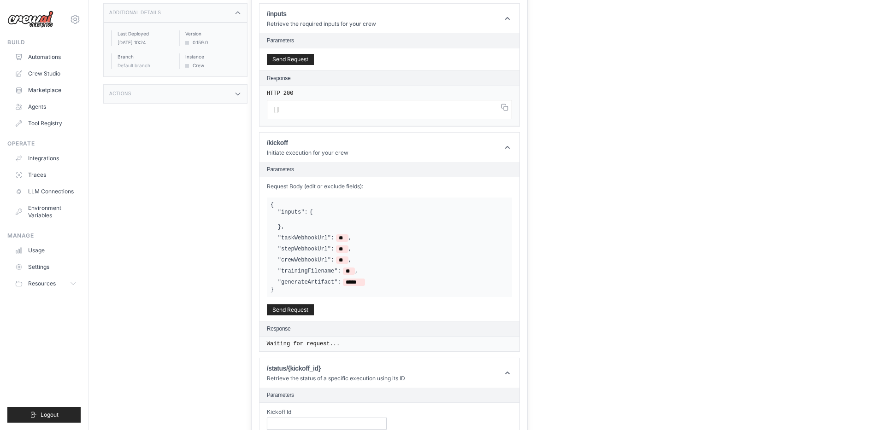
scroll to position [283, 0]
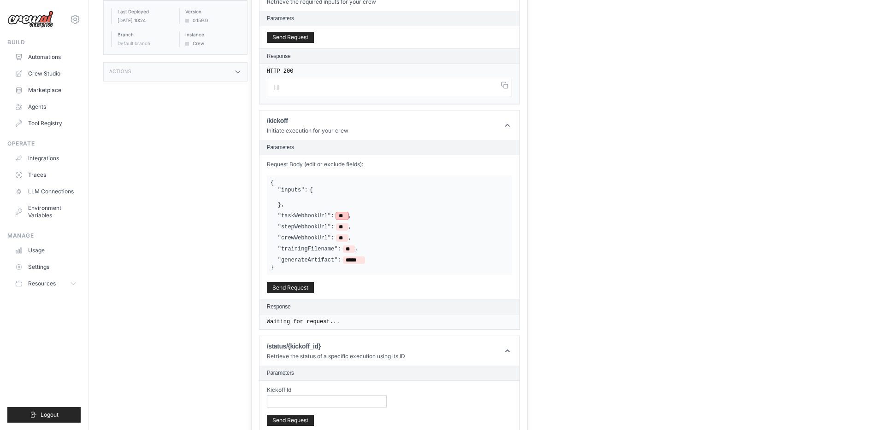
click at [337, 212] on span "**" at bounding box center [342, 215] width 12 height 7
click at [343, 212] on span "**" at bounding box center [342, 215] width 12 height 7
click at [380, 235] on div ""crewWebhookUrl": ** ," at bounding box center [393, 238] width 230 height 7
click at [354, 187] on div ""inputs": { } ," at bounding box center [393, 198] width 230 height 22
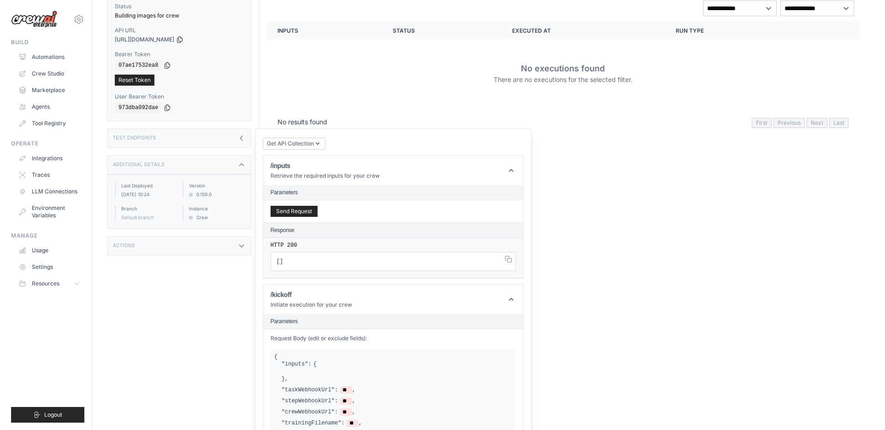
scroll to position [0, 0]
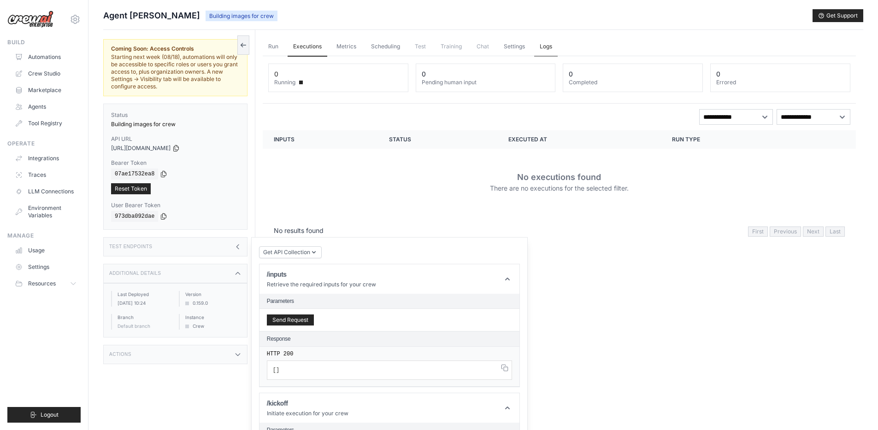
click at [534, 49] on link "Logs" at bounding box center [546, 46] width 24 height 19
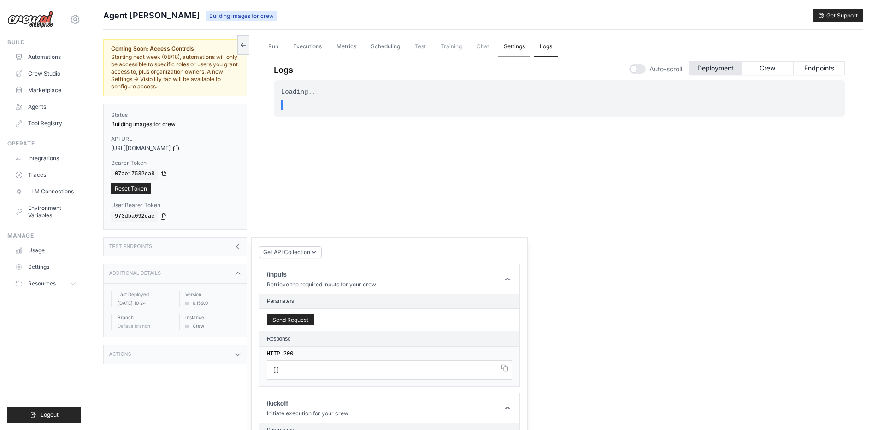
click at [510, 49] on link "Settings" at bounding box center [514, 46] width 32 height 19
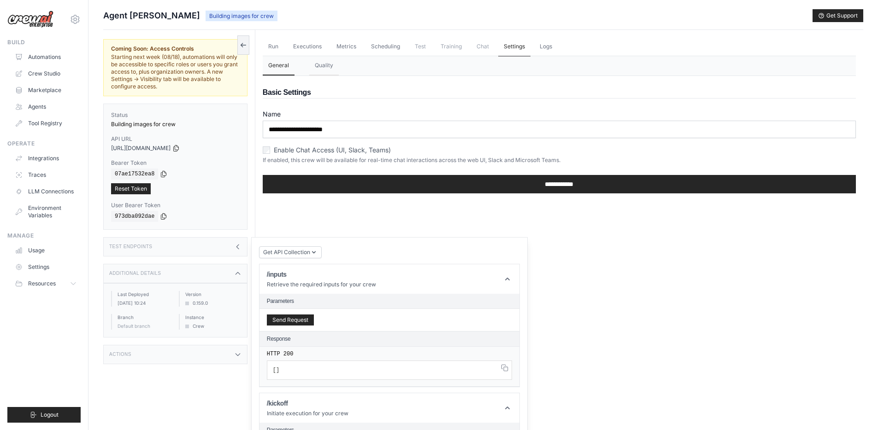
click at [498, 51] on link "Settings" at bounding box center [514, 46] width 32 height 19
click at [471, 48] on span "Chat" at bounding box center [483, 46] width 24 height 18
click at [385, 48] on link "Scheduling" at bounding box center [385, 46] width 40 height 19
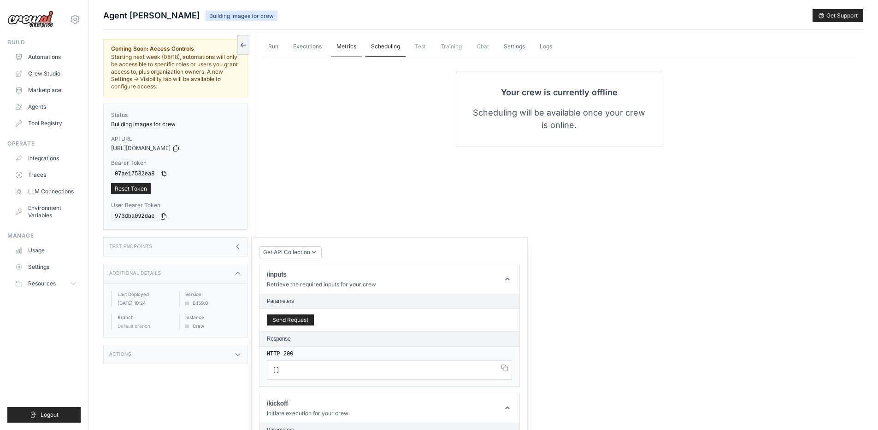
click at [346, 50] on link "Metrics" at bounding box center [346, 46] width 31 height 19
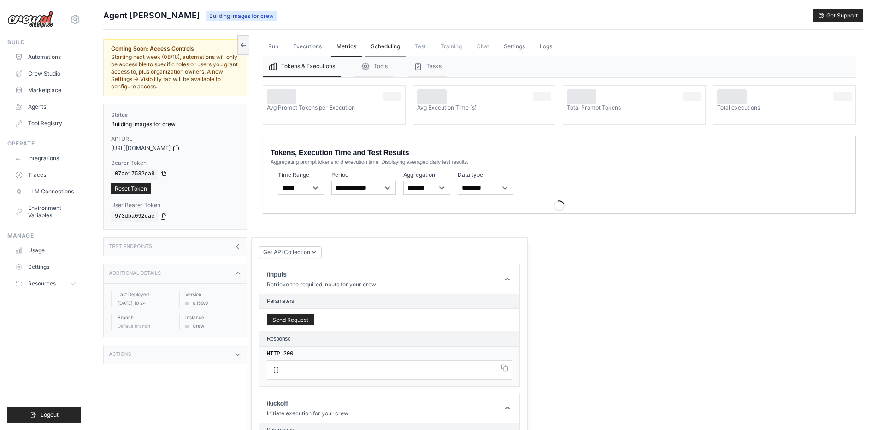
click at [377, 42] on link "Scheduling" at bounding box center [385, 46] width 40 height 19
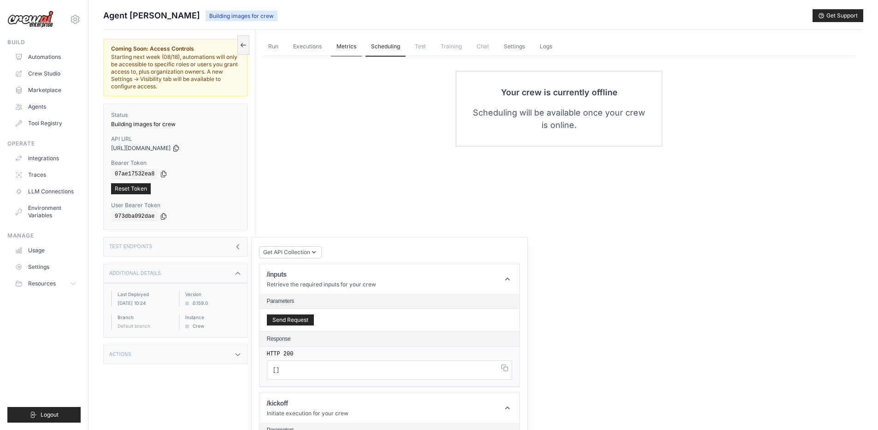
click at [352, 47] on link "Metrics" at bounding box center [346, 46] width 31 height 19
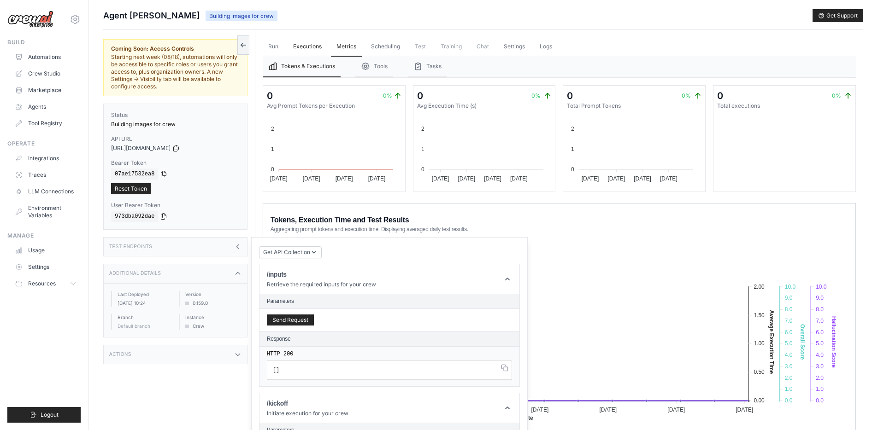
click at [318, 51] on link "Executions" at bounding box center [308, 46] width 40 height 19
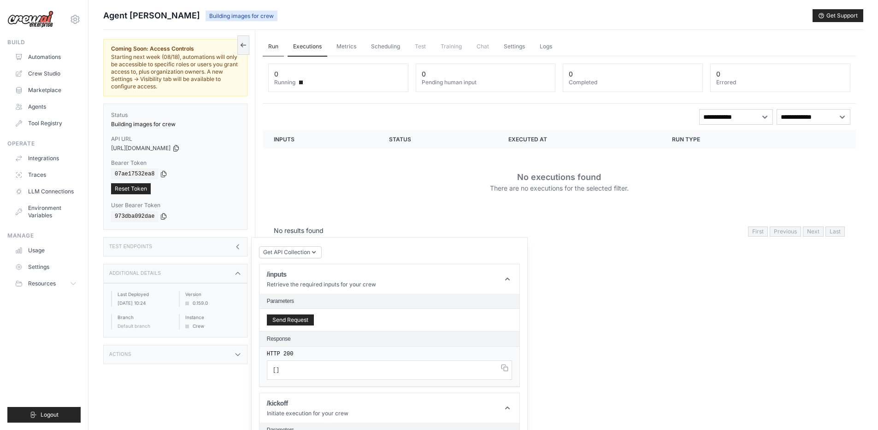
click at [272, 49] on link "Run" at bounding box center [273, 46] width 21 height 19
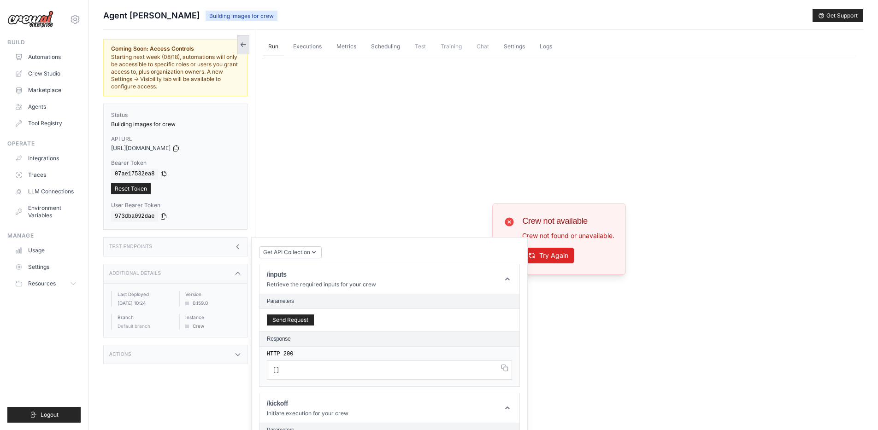
click at [245, 41] on icon at bounding box center [243, 44] width 7 height 7
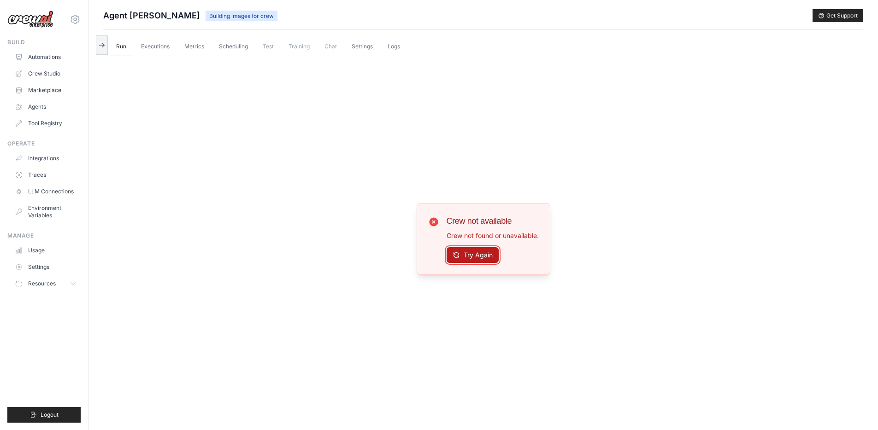
click at [464, 251] on button "Try Again" at bounding box center [473, 256] width 52 height 16
click at [41, 55] on link "Automations" at bounding box center [47, 57] width 70 height 15
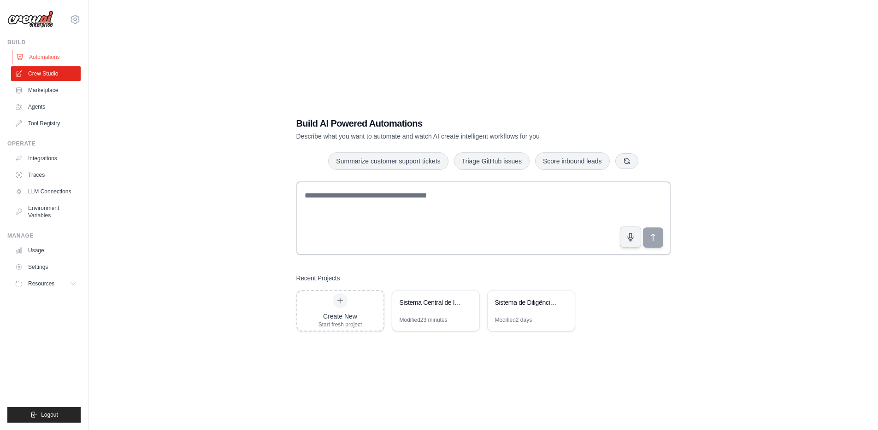
click at [48, 52] on link "Automations" at bounding box center [47, 57] width 70 height 15
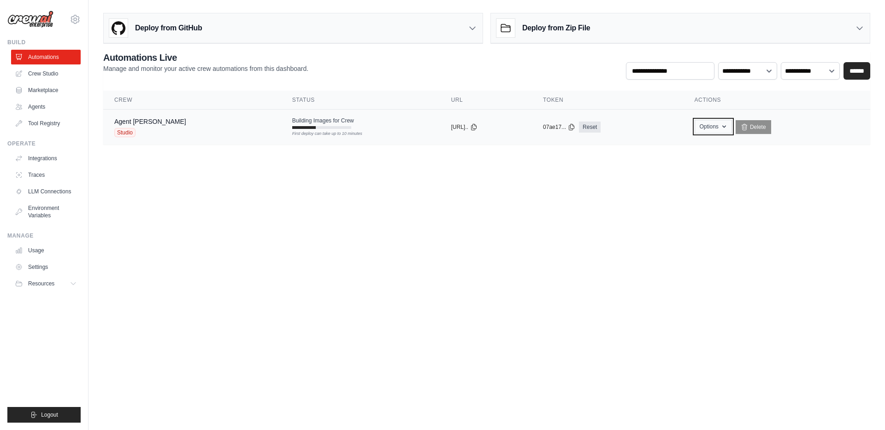
click at [719, 132] on button "Options" at bounding box center [713, 127] width 37 height 14
click at [720, 129] on button "Options" at bounding box center [713, 127] width 37 height 14
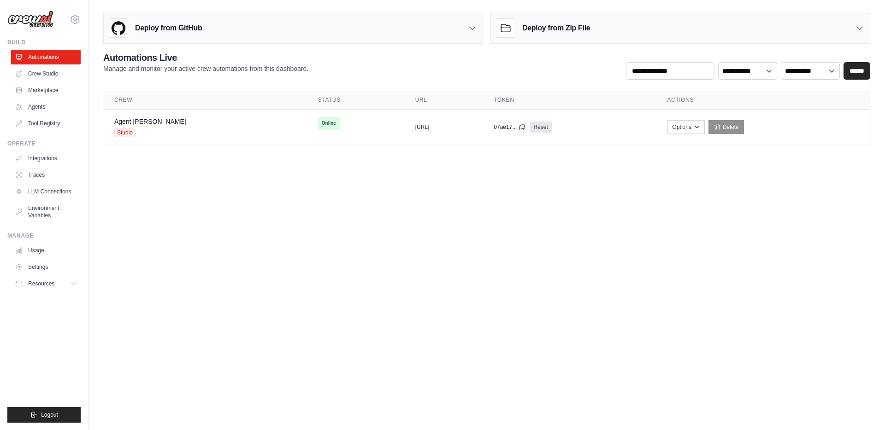
click at [512, 28] on icon at bounding box center [505, 28] width 18 height 18
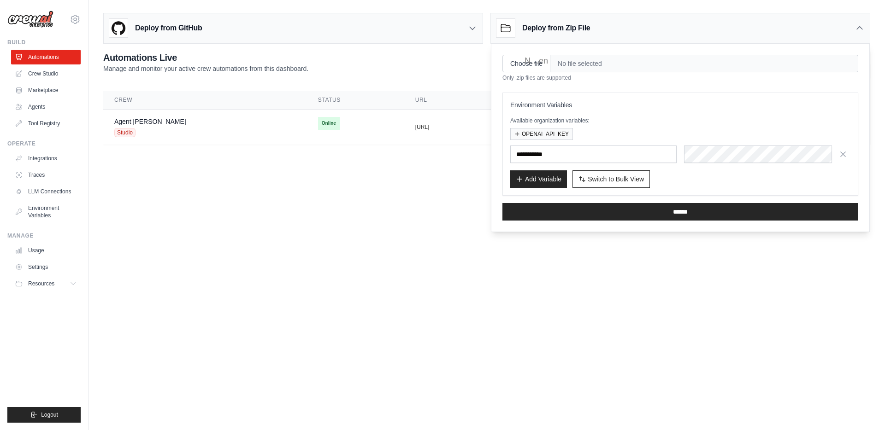
click at [469, 27] on icon at bounding box center [472, 28] width 9 height 9
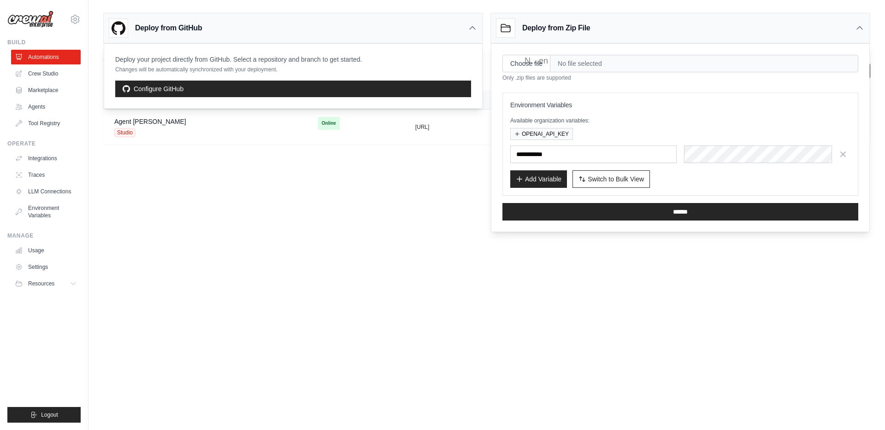
click at [469, 27] on icon at bounding box center [472, 28] width 9 height 9
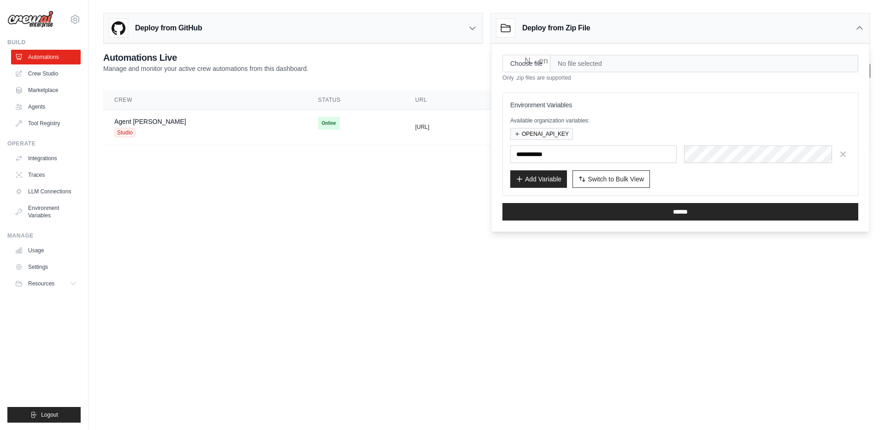
click at [450, 175] on body "[EMAIL_ADDRESS][DOMAIN_NAME] Settings Build Automations Crew Studio" at bounding box center [442, 215] width 885 height 430
click at [853, 31] on div "Deploy from Zip File" at bounding box center [680, 28] width 379 height 30
